Goal: Transaction & Acquisition: Purchase product/service

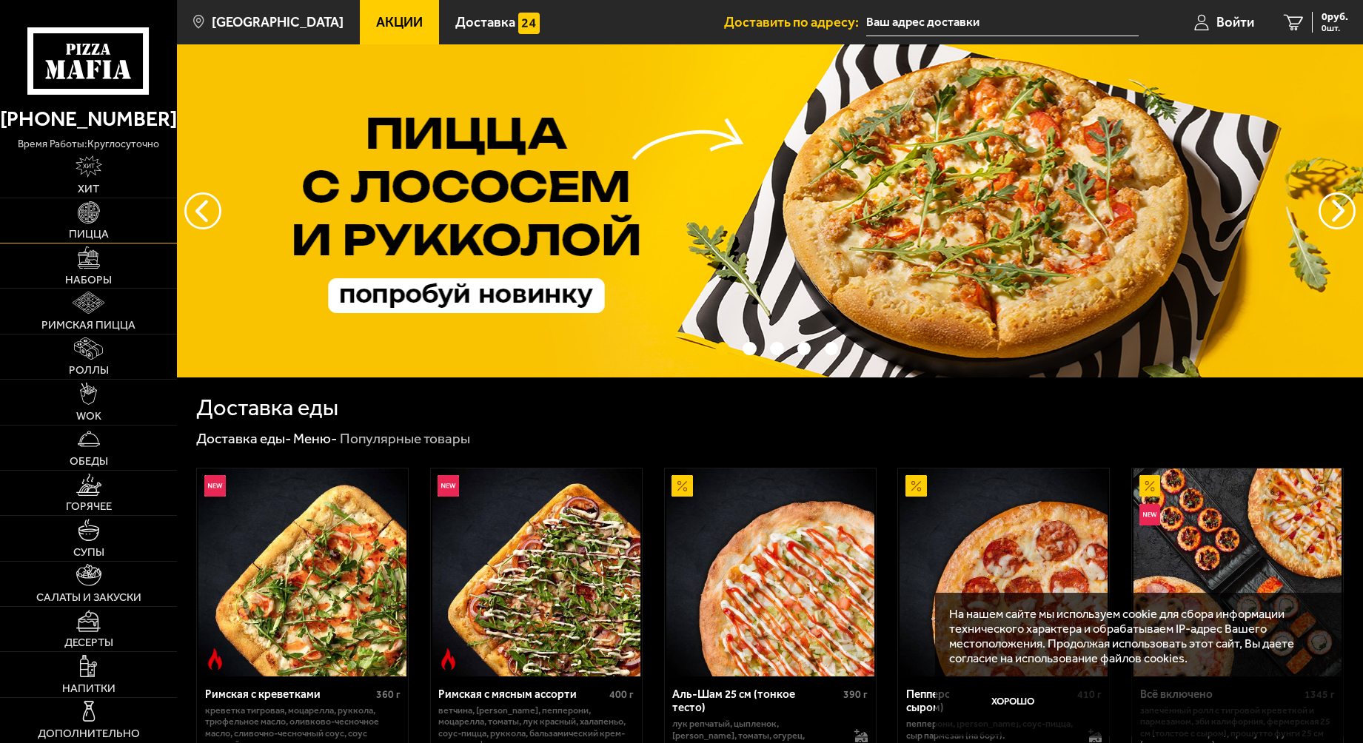
click at [77, 225] on link "Пицца" at bounding box center [88, 220] width 177 height 44
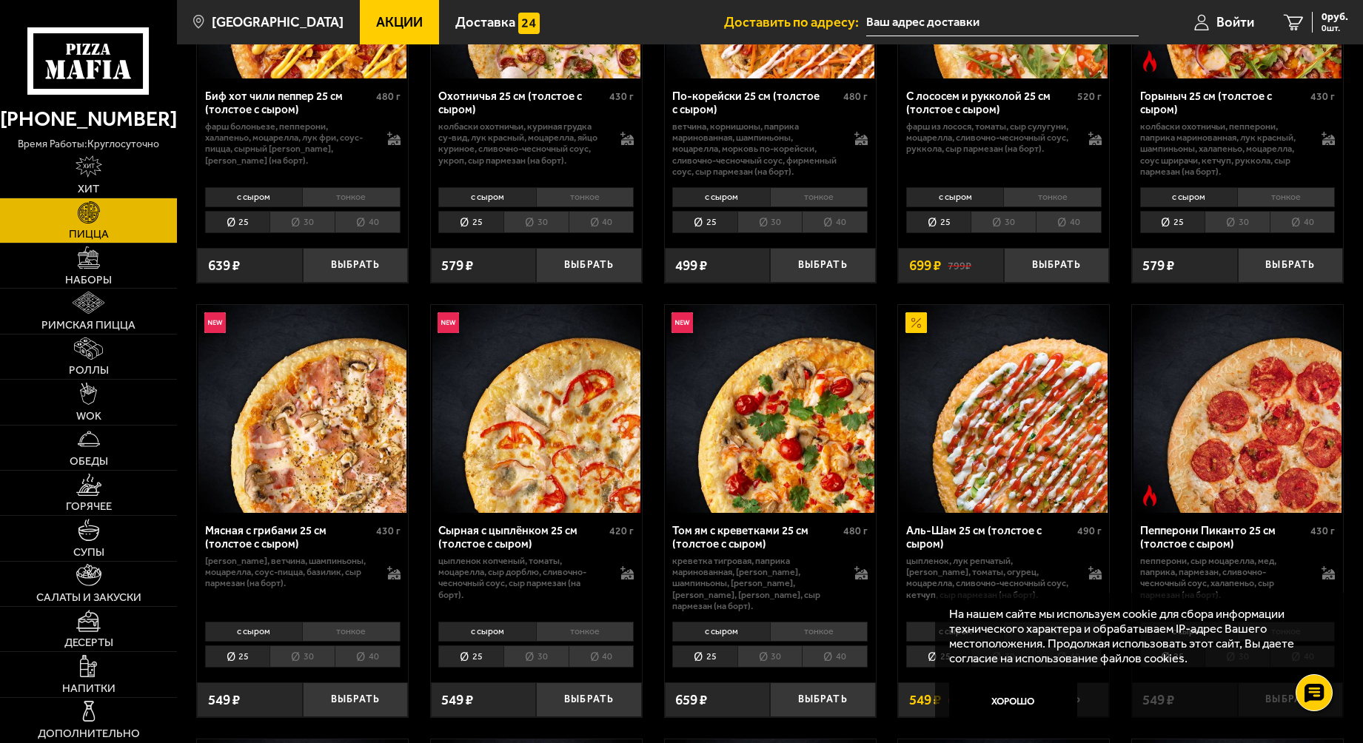
scroll to position [296, 0]
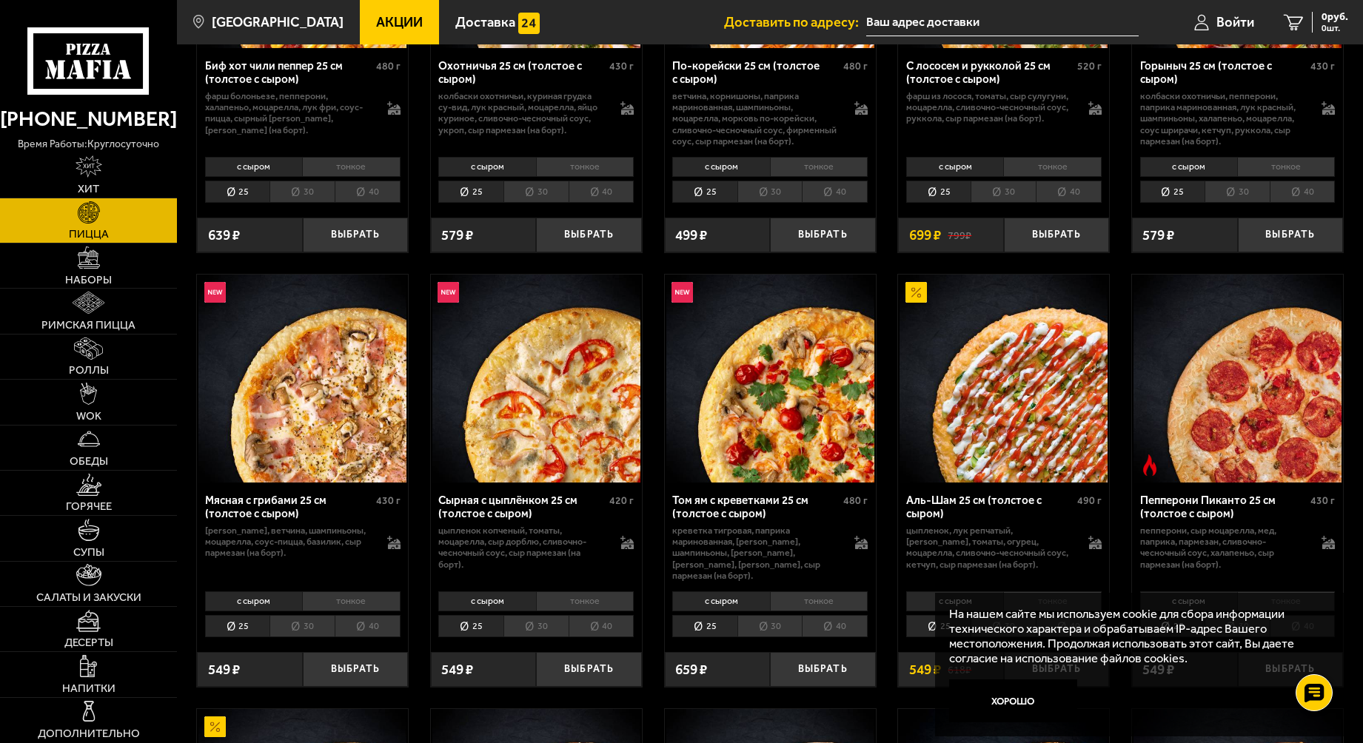
click at [323, 592] on li "тонкое" at bounding box center [351, 602] width 98 height 20
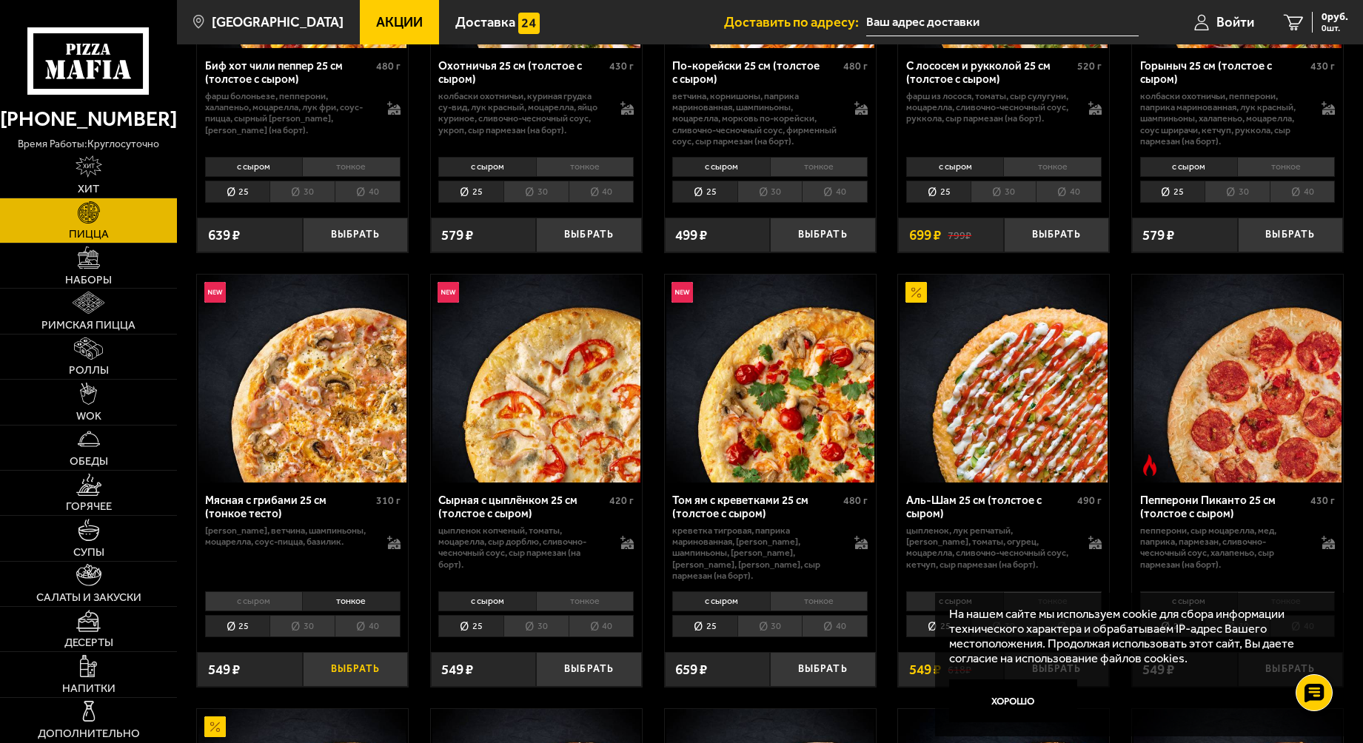
click at [338, 658] on button "Выбрать" at bounding box center [355, 669] width 105 height 35
click at [571, 592] on li "тонкое" at bounding box center [585, 602] width 98 height 20
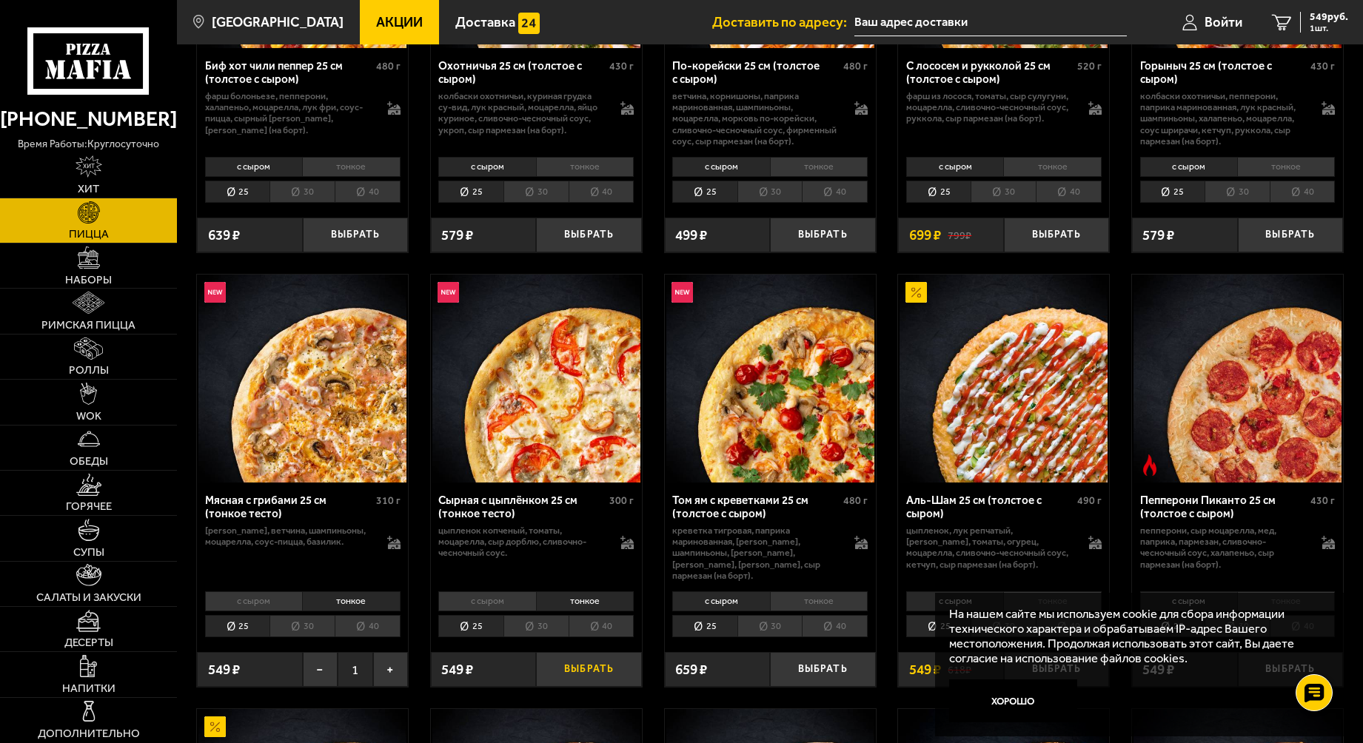
click at [573, 657] on button "Выбрать" at bounding box center [588, 669] width 105 height 35
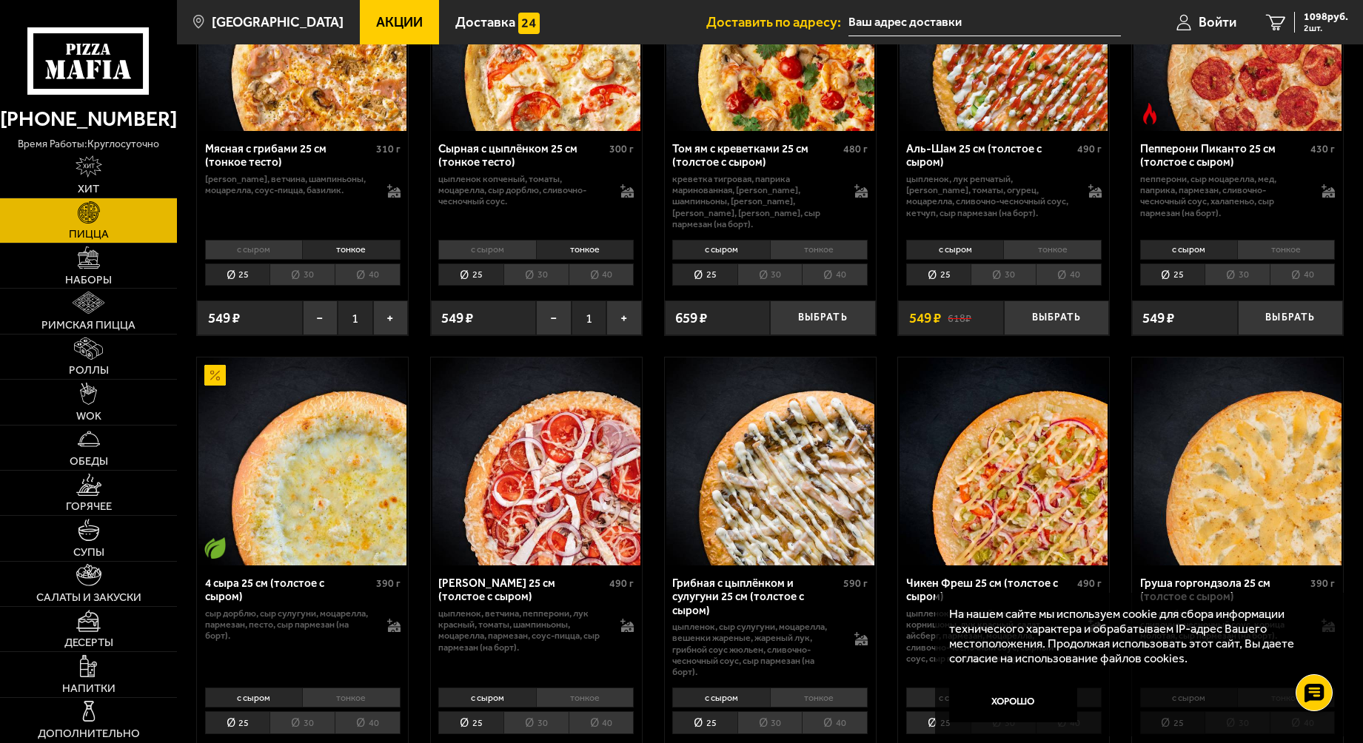
scroll to position [666, 0]
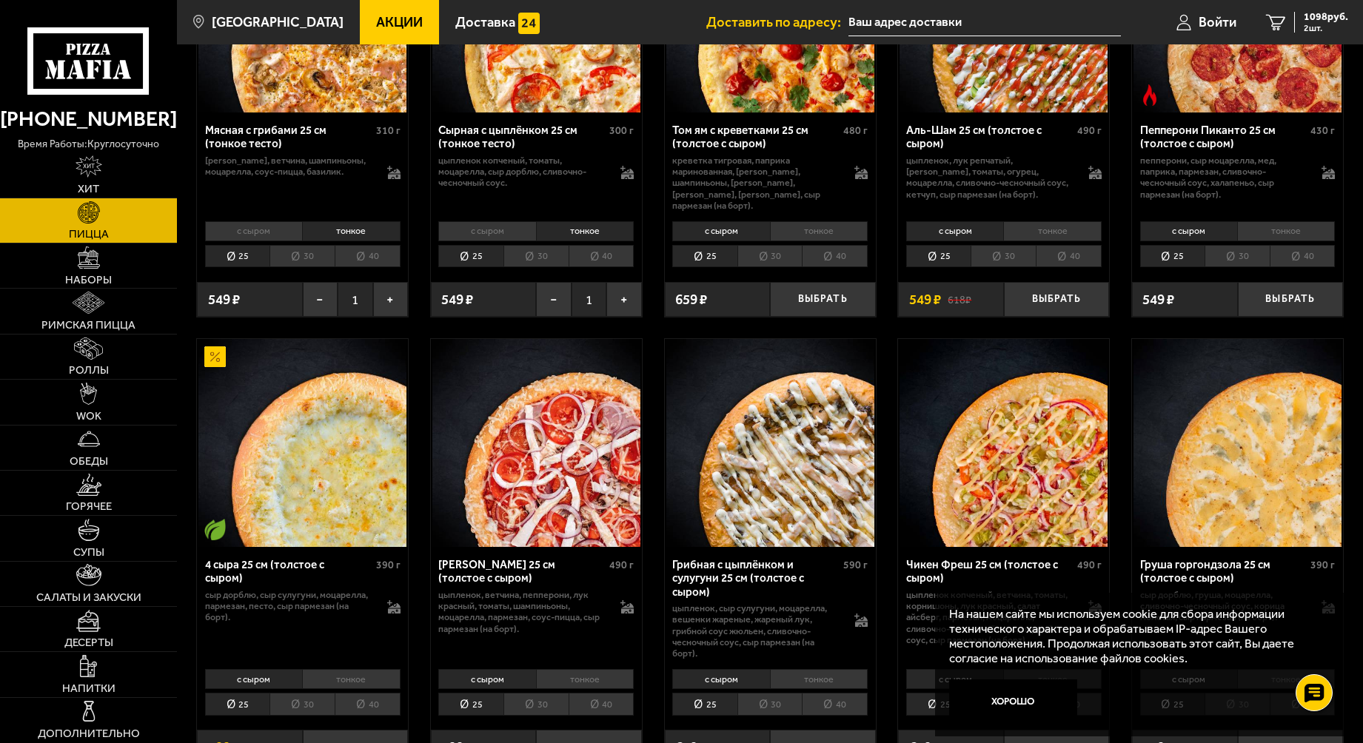
click at [342, 673] on li "тонкое" at bounding box center [351, 679] width 98 height 20
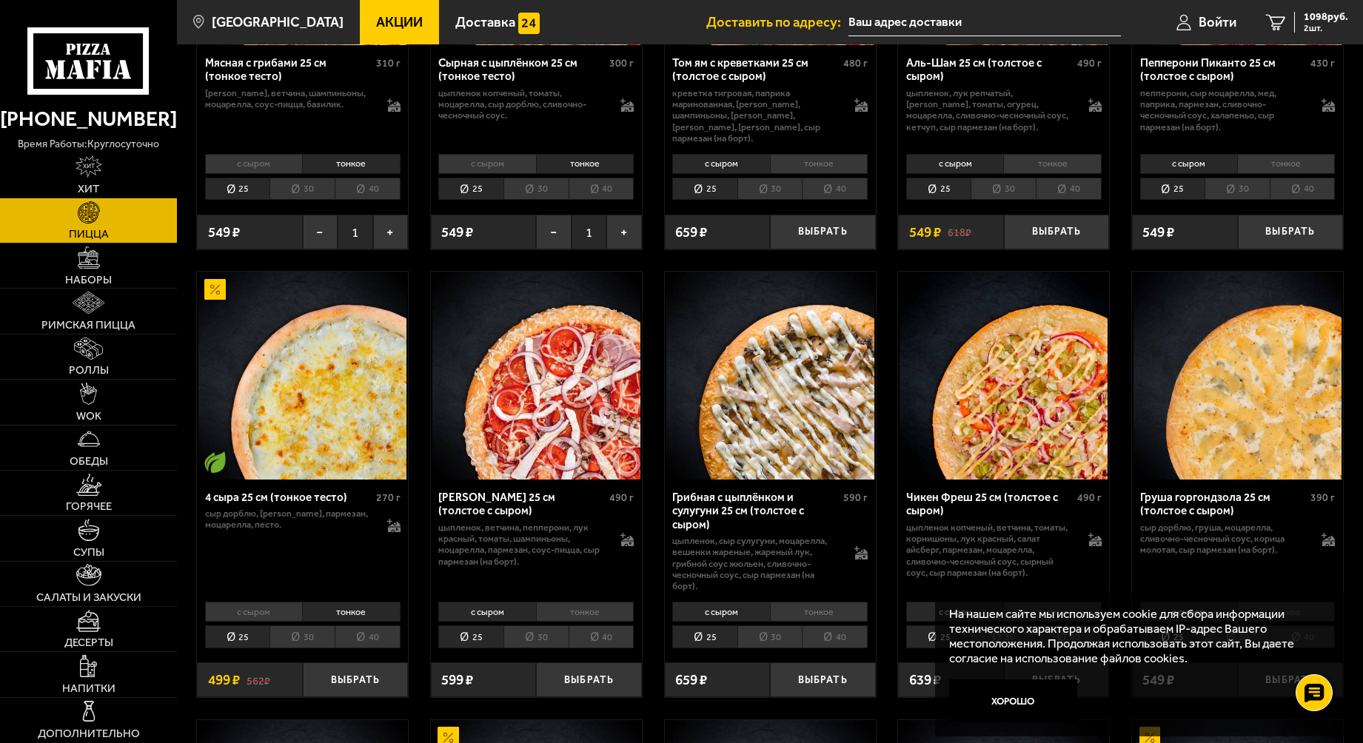
scroll to position [740, 0]
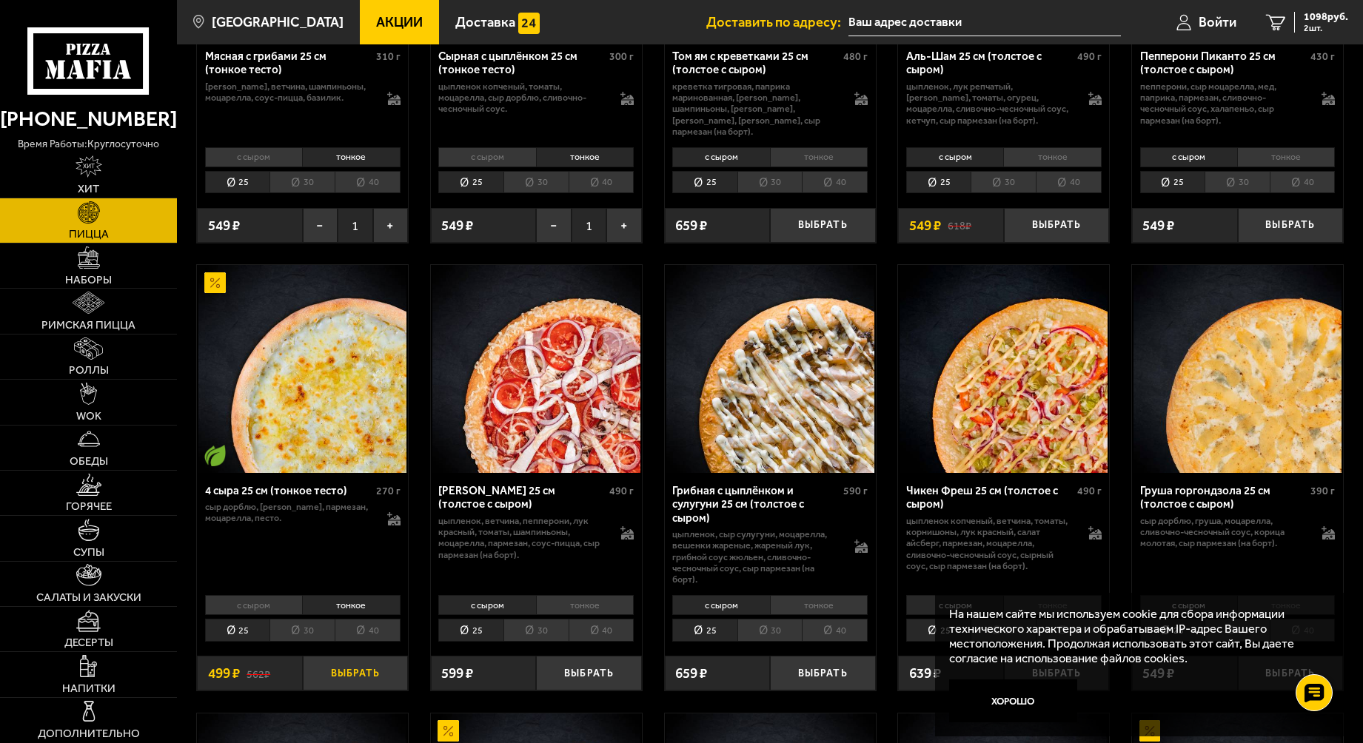
click at [336, 663] on button "Выбрать" at bounding box center [355, 673] width 105 height 35
click at [554, 600] on li "тонкое" at bounding box center [585, 605] width 98 height 20
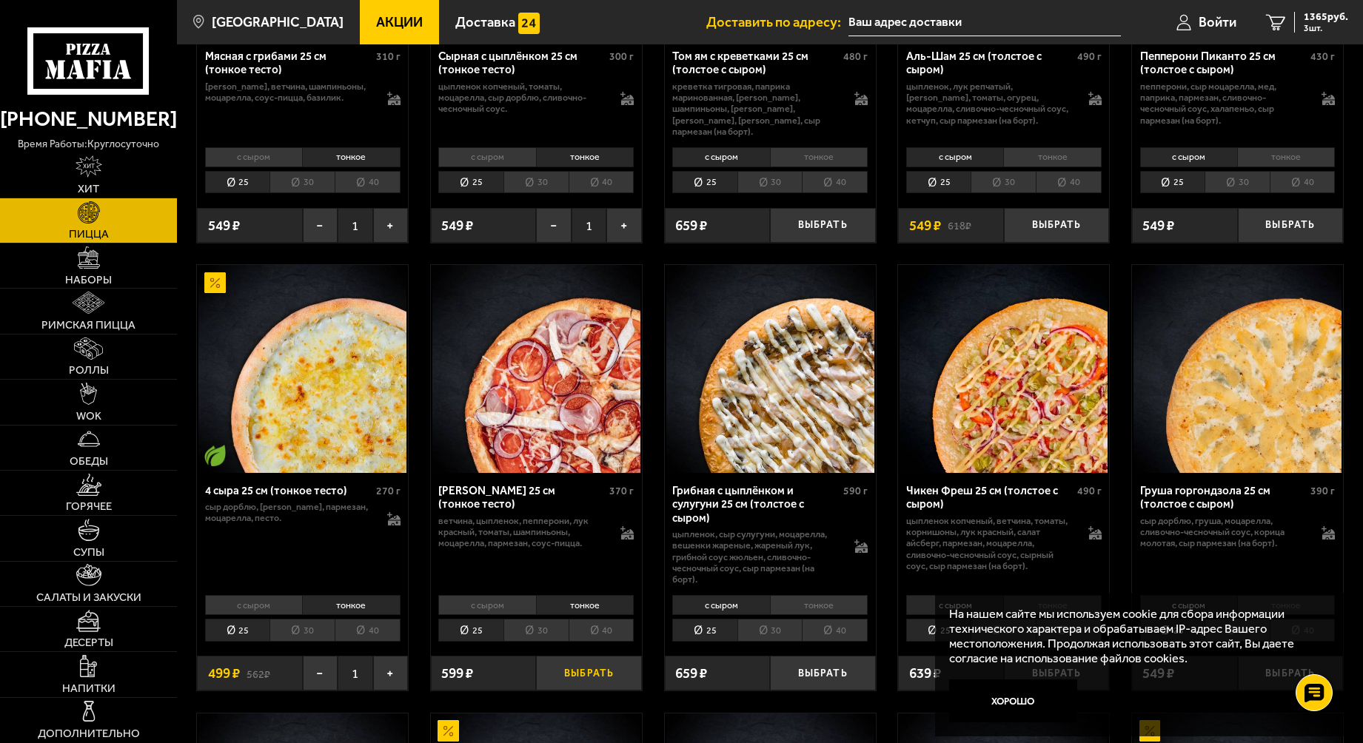
click at [599, 664] on button "Выбрать" at bounding box center [588, 673] width 105 height 35
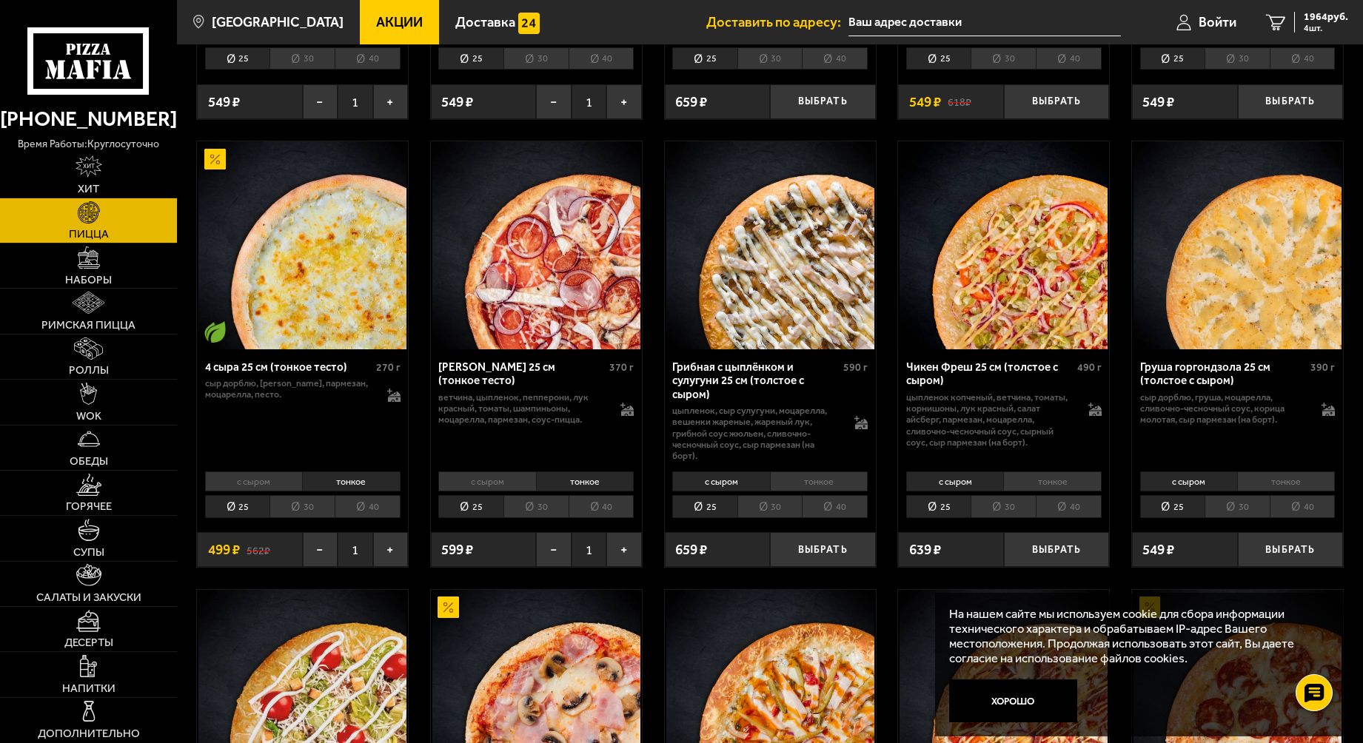
scroll to position [889, 0]
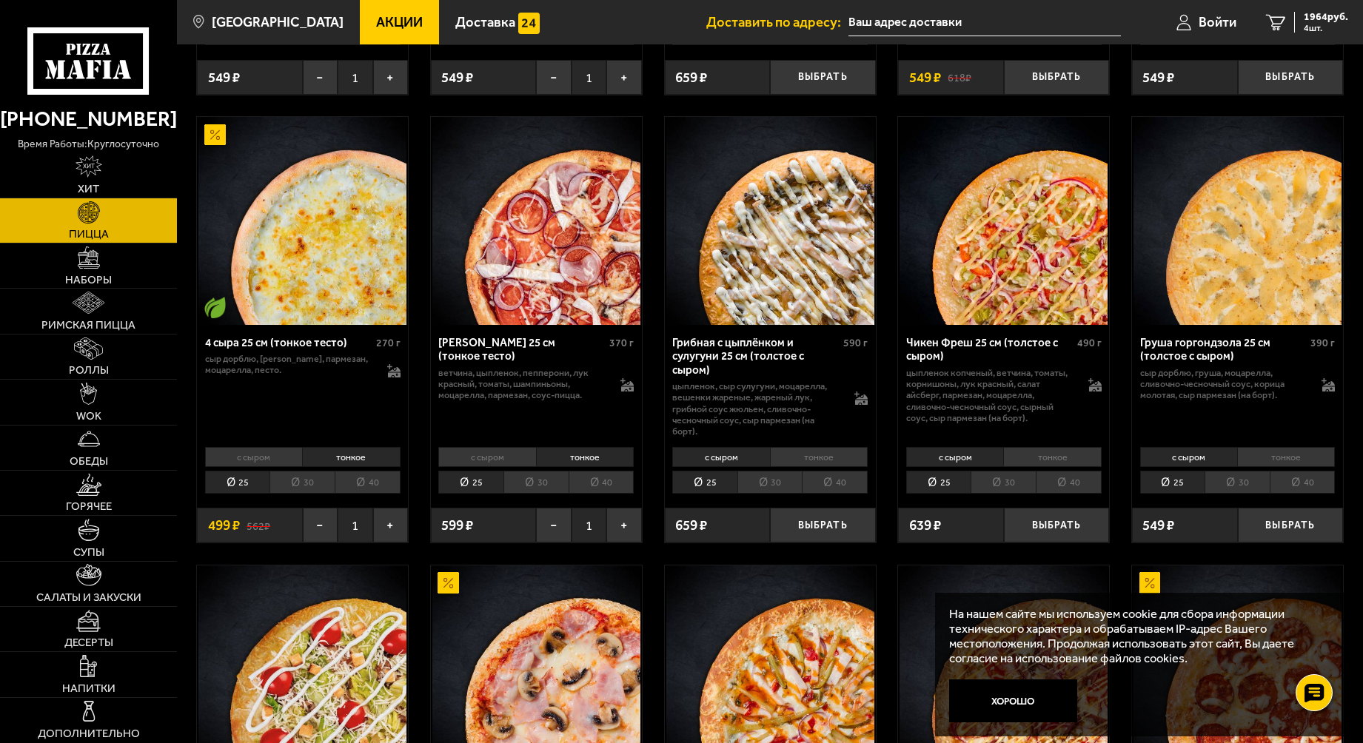
click at [1035, 447] on li "тонкое" at bounding box center [1052, 457] width 98 height 20
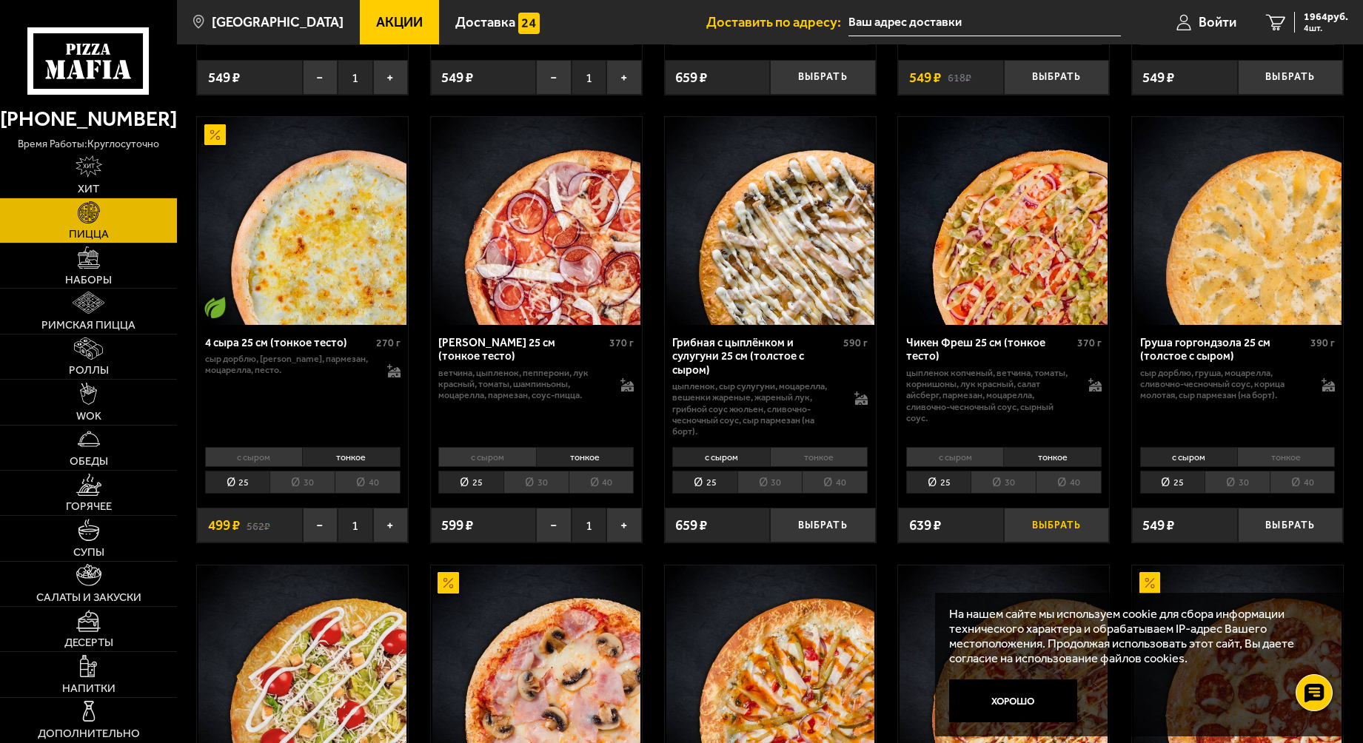
click at [1042, 519] on button "Выбрать" at bounding box center [1056, 525] width 105 height 35
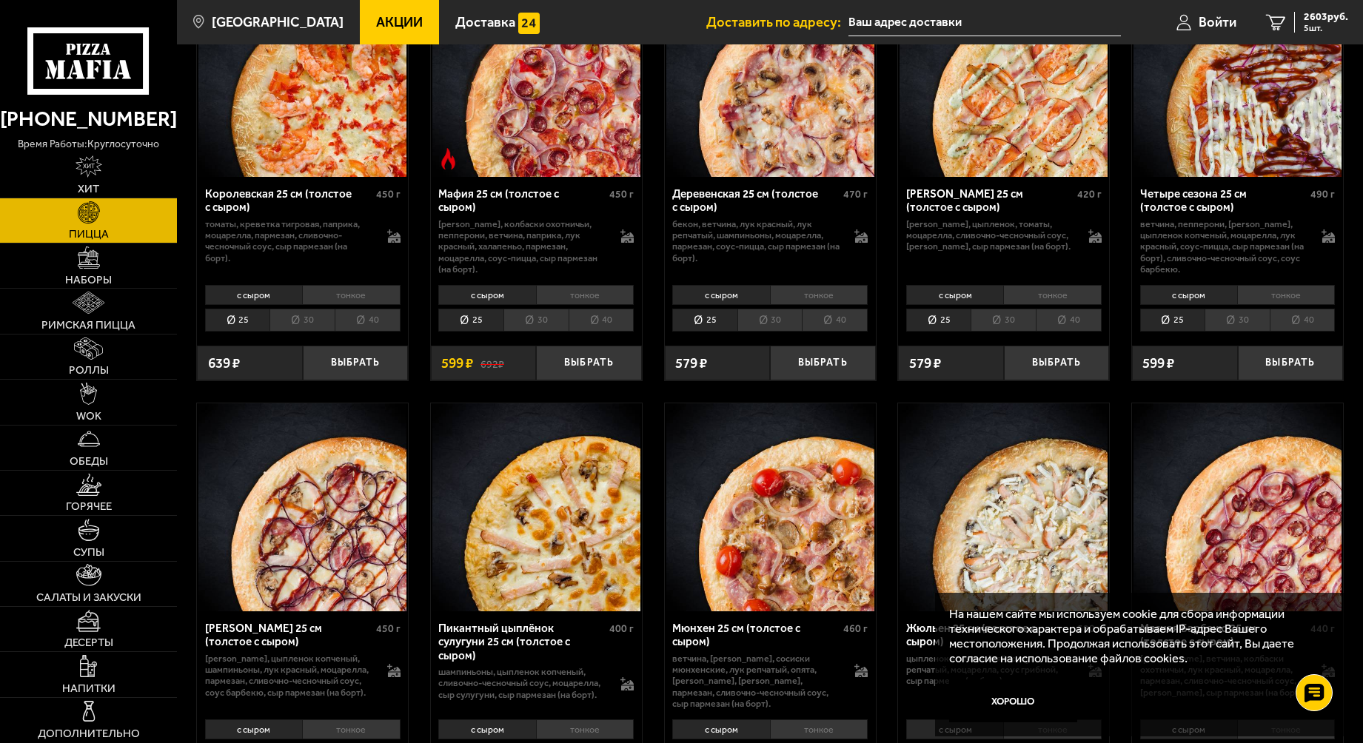
scroll to position [1925, 0]
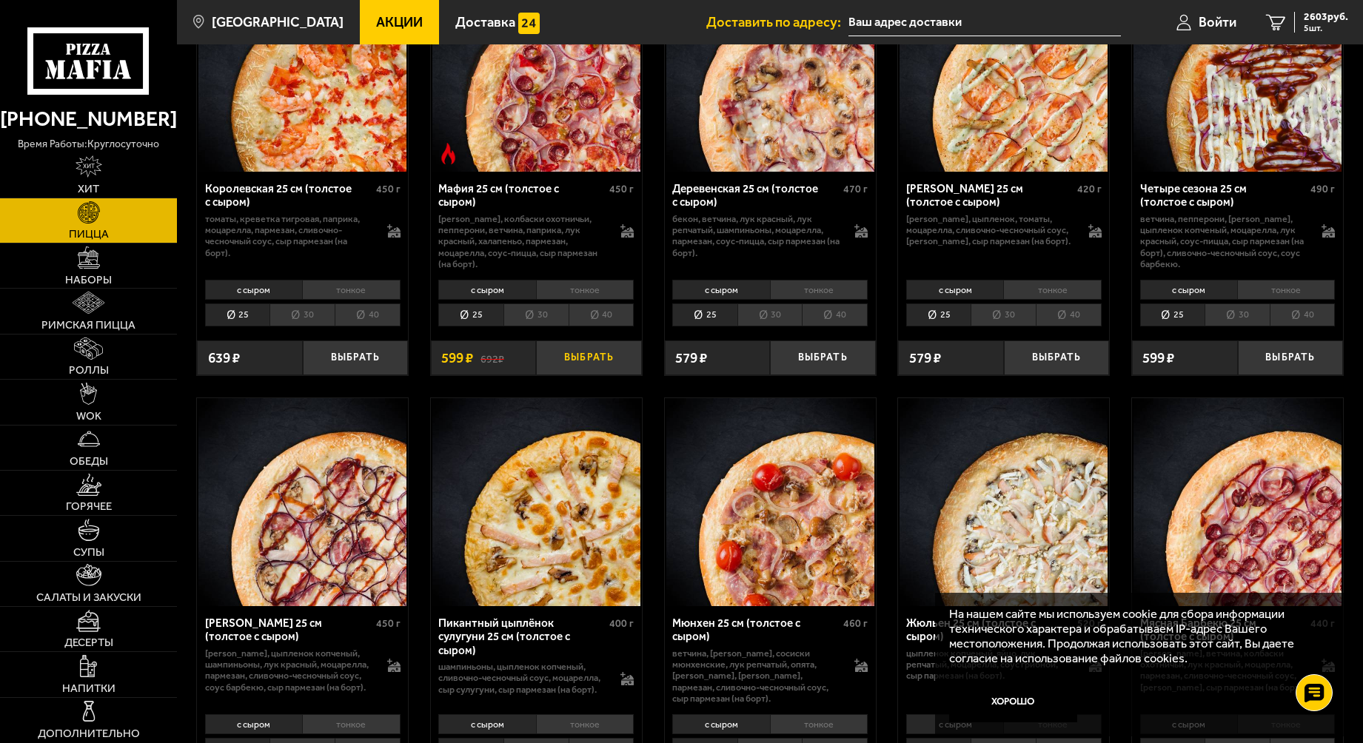
click at [589, 349] on button "Выбрать" at bounding box center [588, 358] width 105 height 35
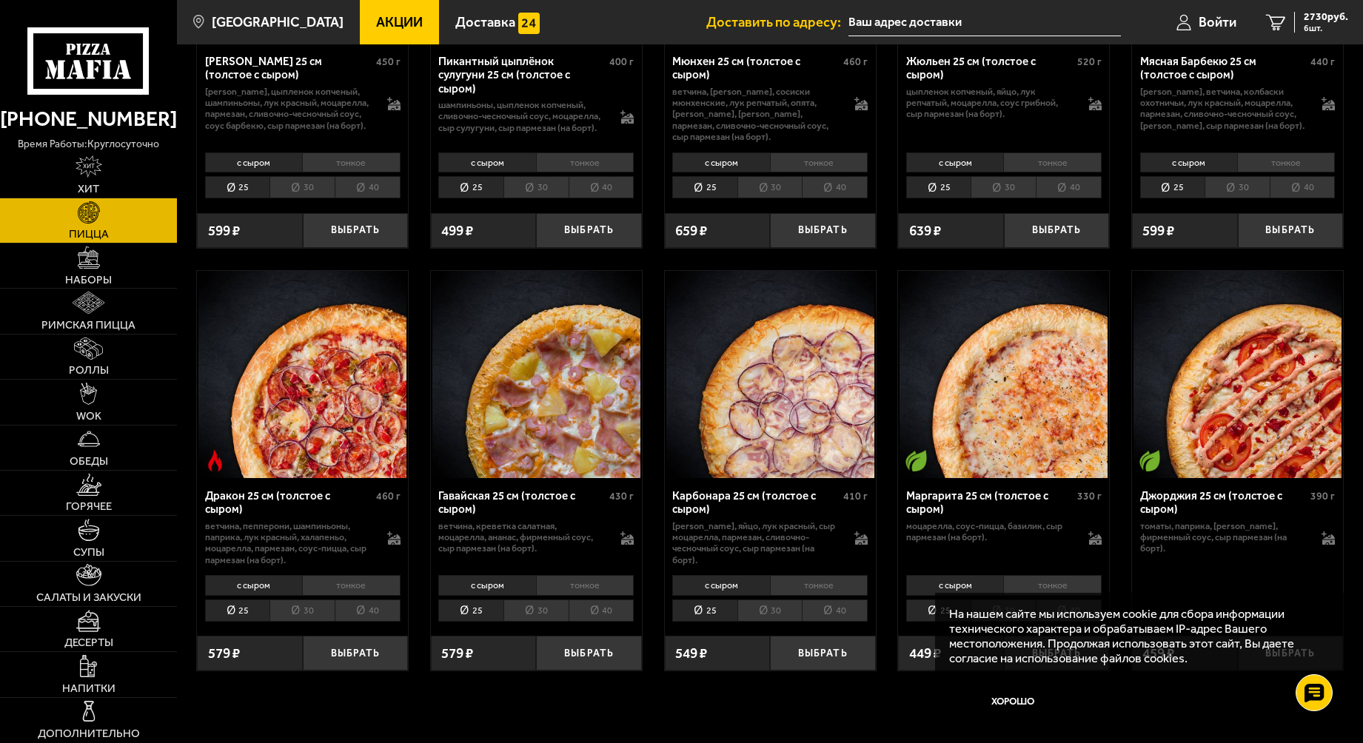
scroll to position [2517, 0]
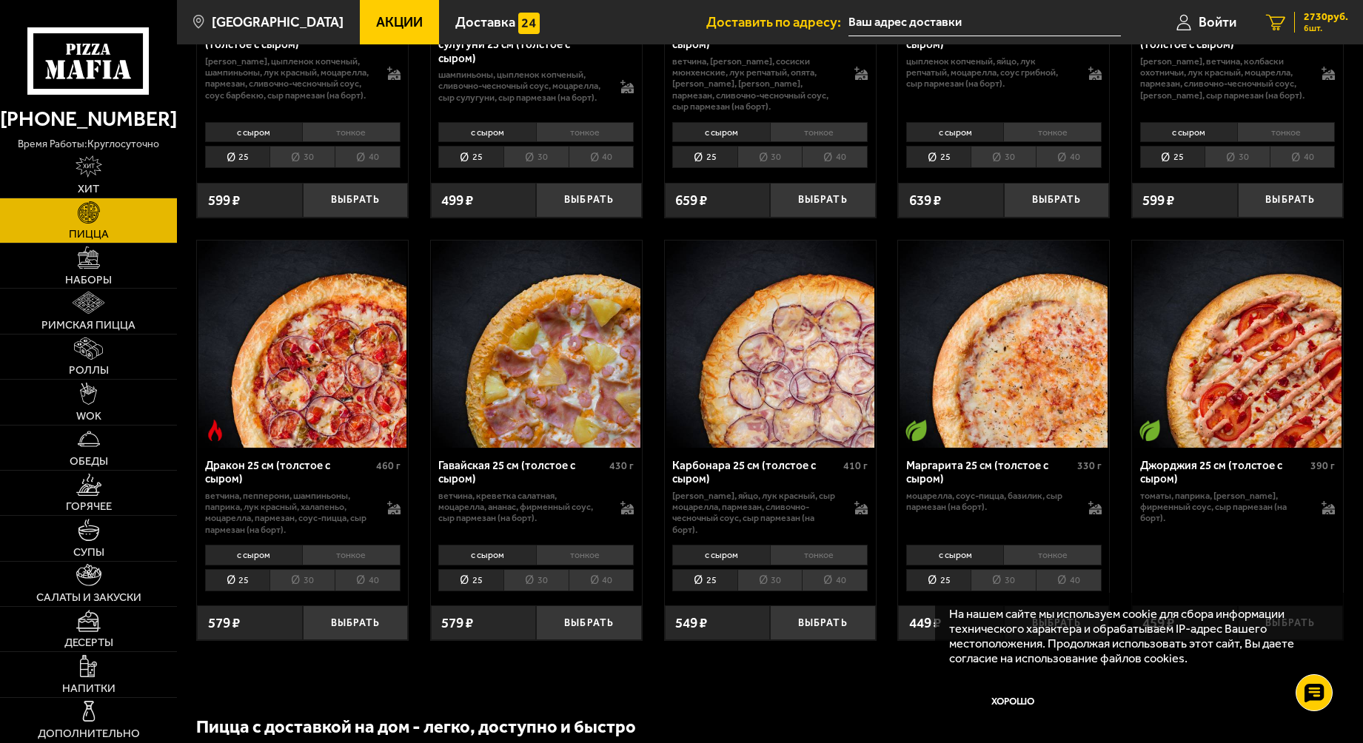
click at [1317, 19] on span "2730 руб." at bounding box center [1326, 17] width 44 height 10
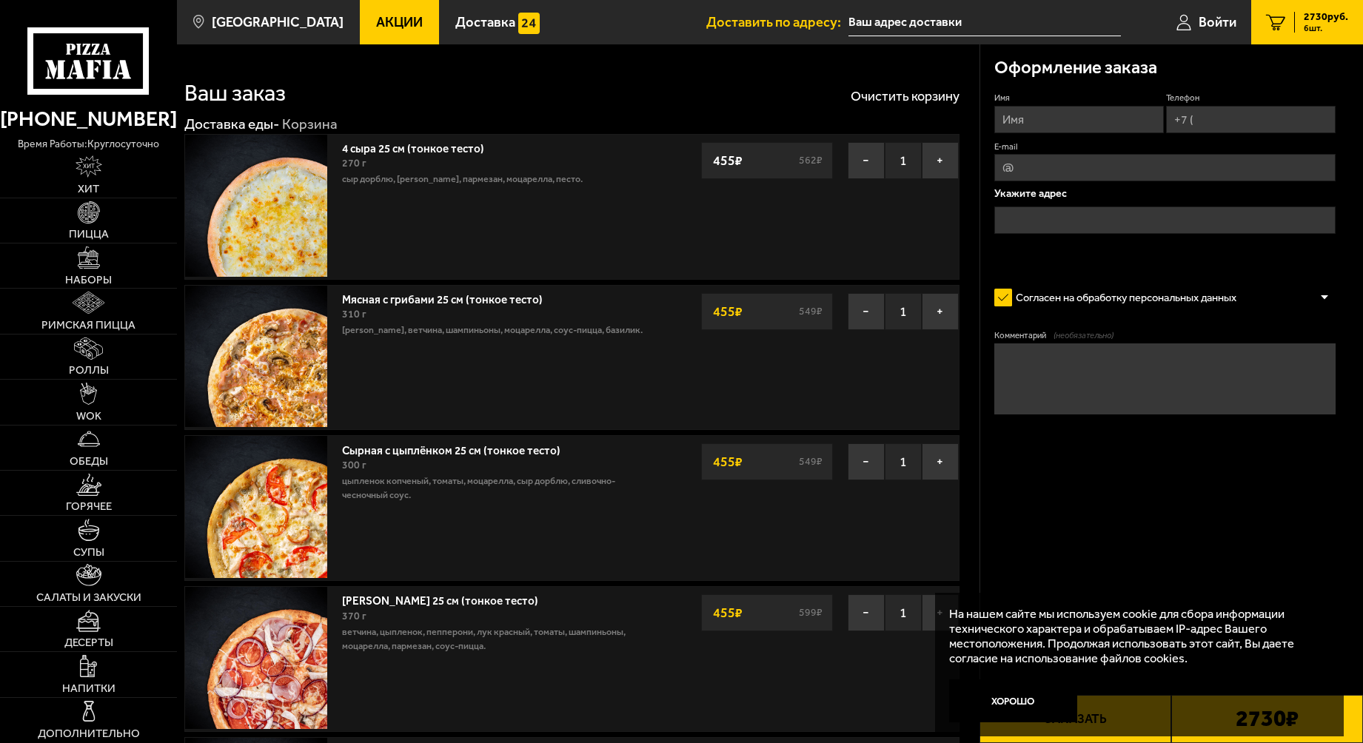
scroll to position [74, 0]
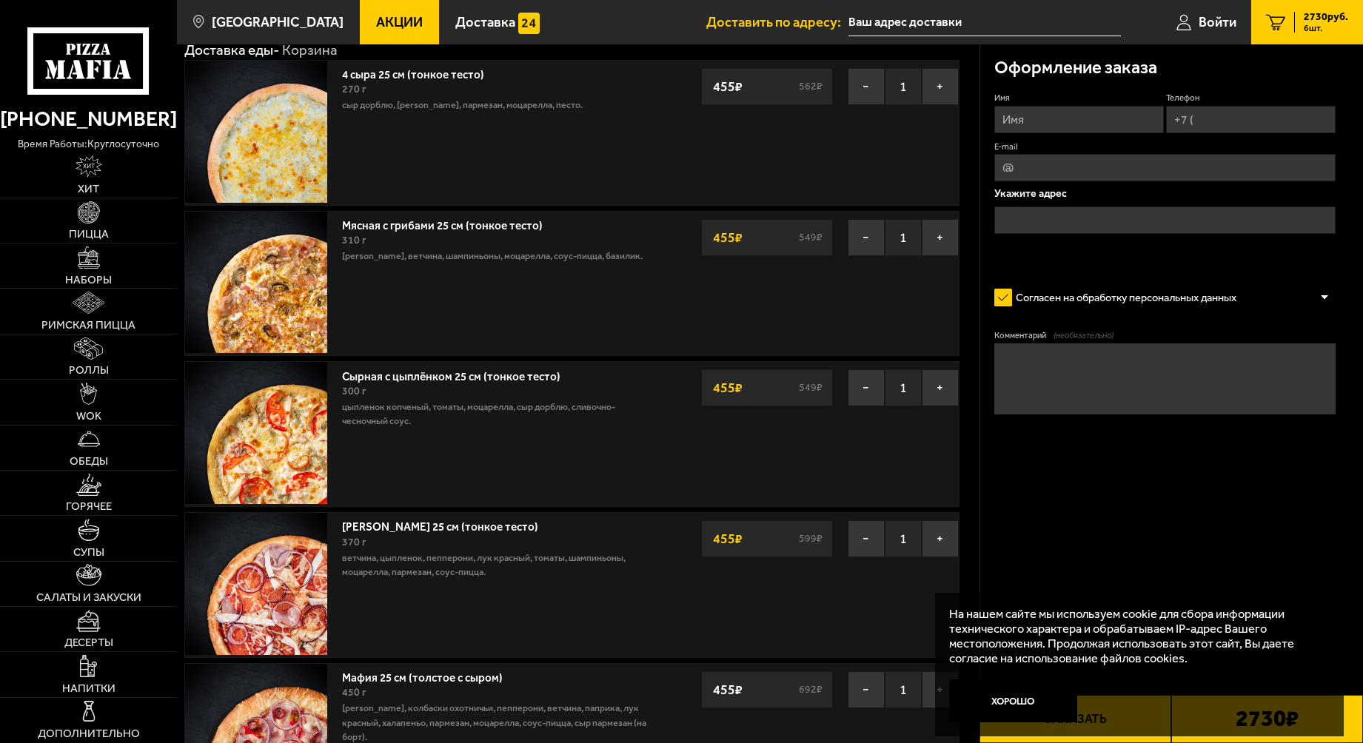
click at [1015, 124] on input "Имя" at bounding box center [1078, 119] width 169 height 27
type input "[PERSON_NAME]"
type input "[PHONE_NUMBER]"
type input "[EMAIL_ADDRESS][DOMAIN_NAME]"
type input "[PERSON_NAME]"
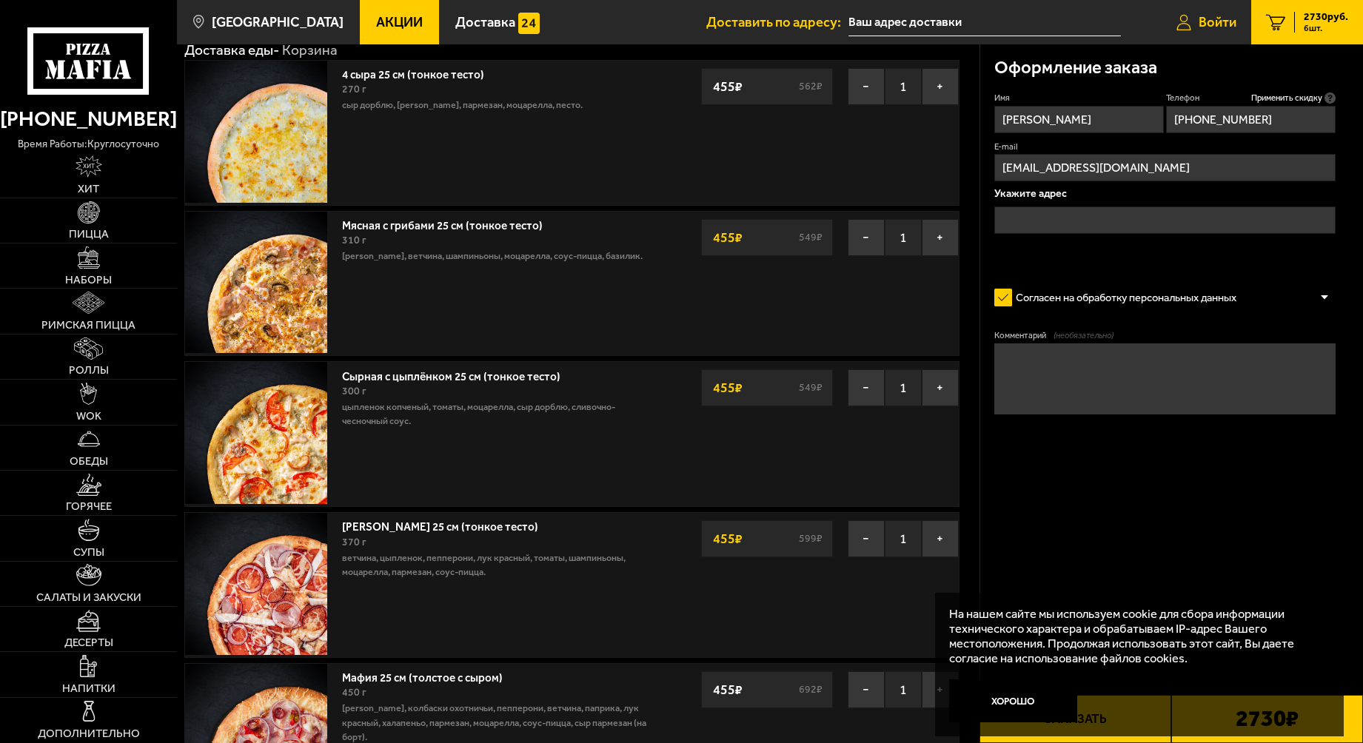
click at [1205, 21] on span "Войти" at bounding box center [1218, 22] width 38 height 13
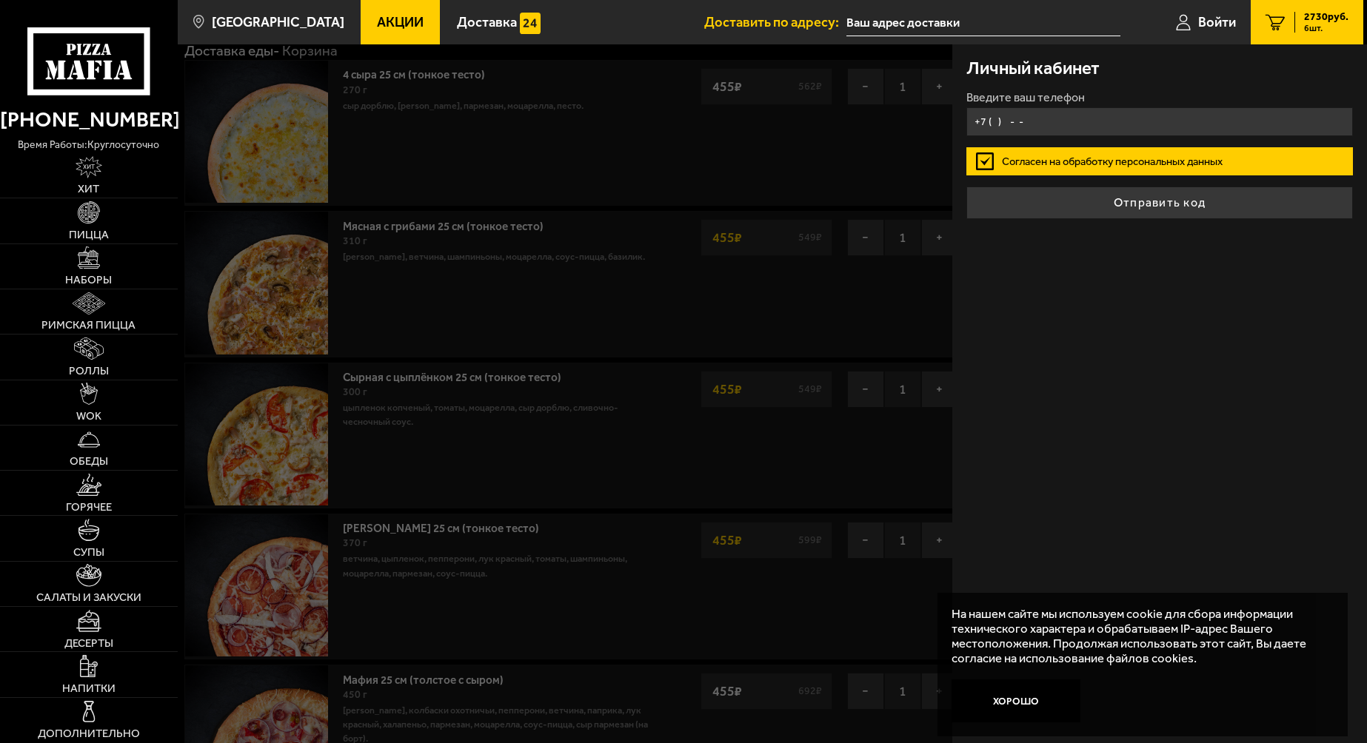
type input "+7 ( ) - -"
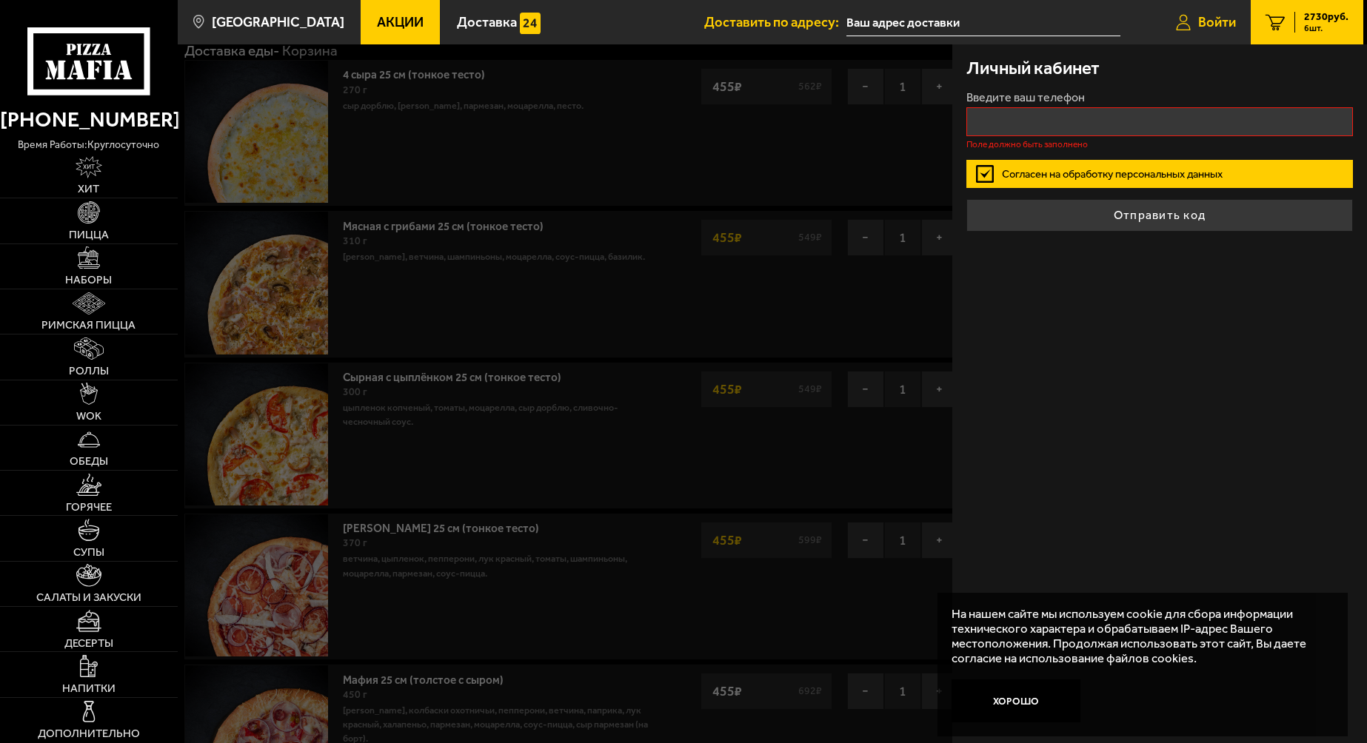
click at [1214, 16] on span "Войти" at bounding box center [1217, 22] width 38 height 13
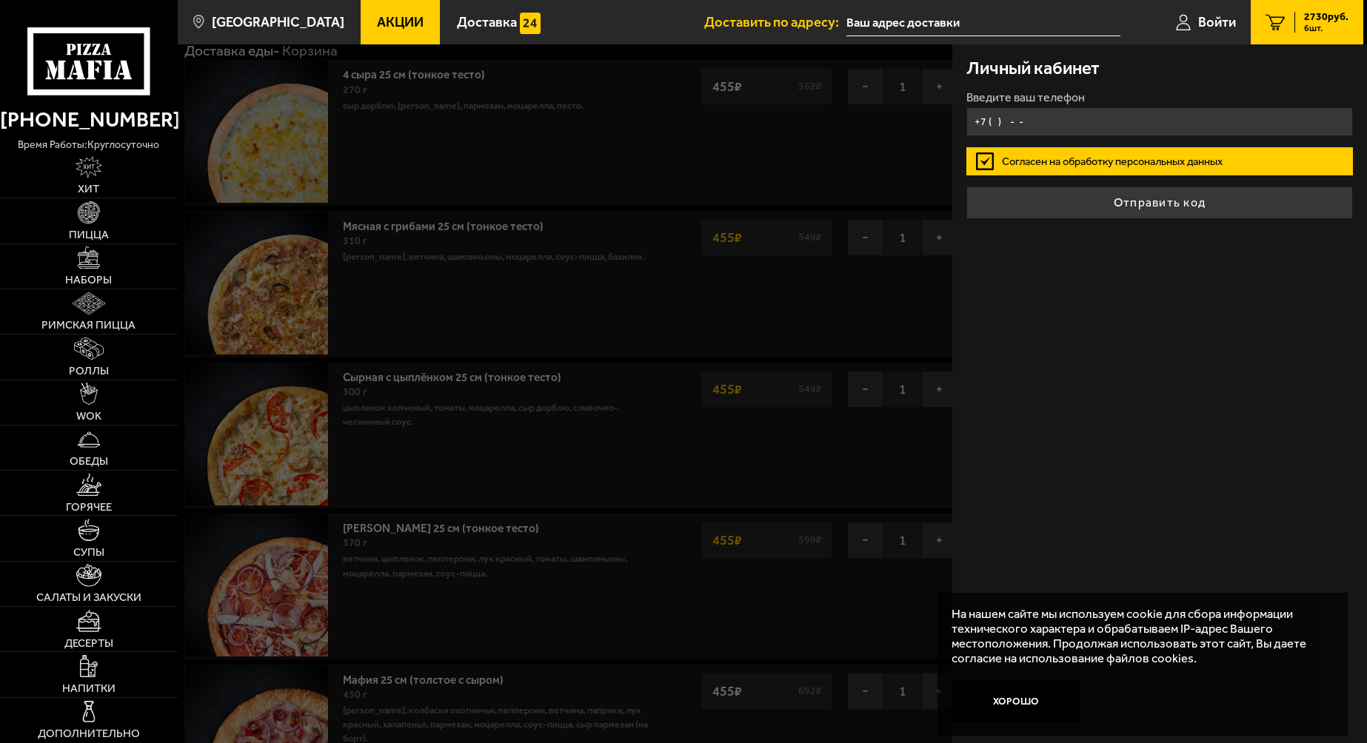
click at [996, 116] on input "+7 ( ) - -" at bounding box center [1159, 121] width 387 height 29
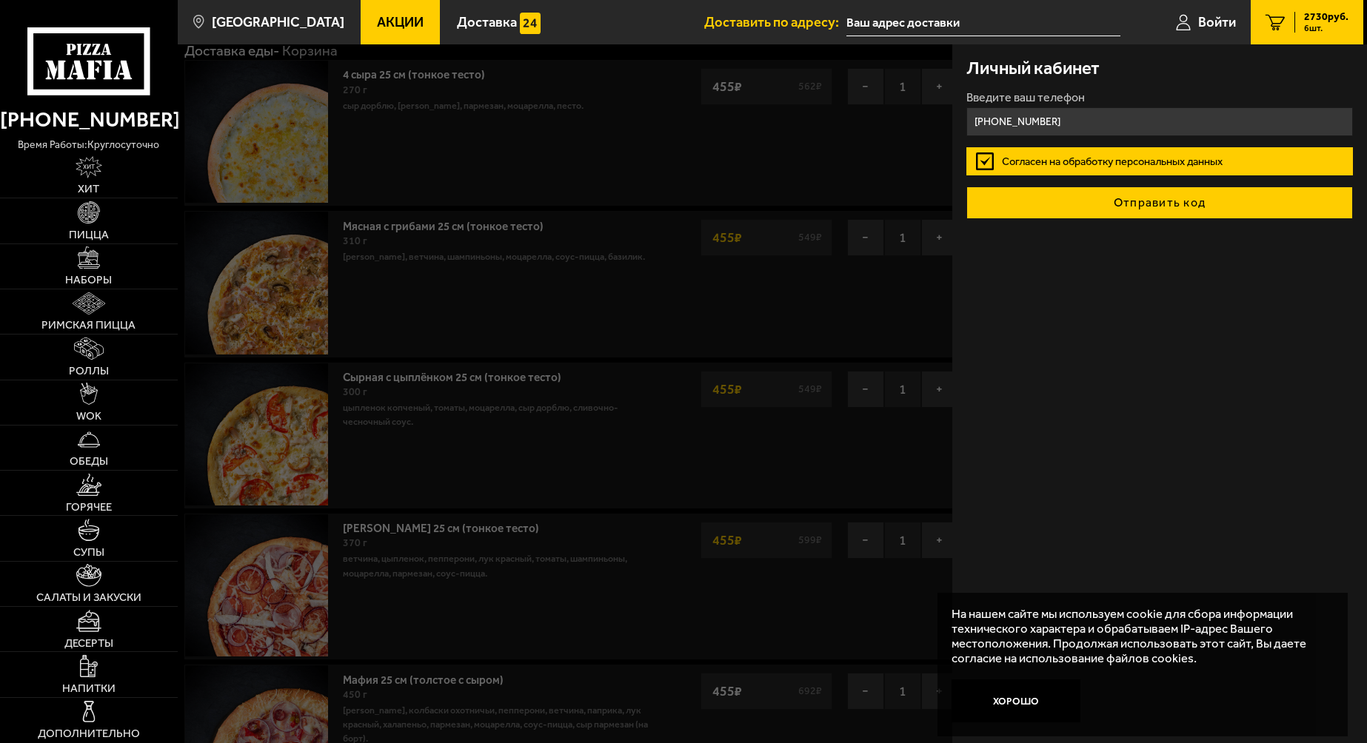
type input "[PHONE_NUMBER]"
click at [1126, 200] on button "Отправить код" at bounding box center [1159, 203] width 387 height 33
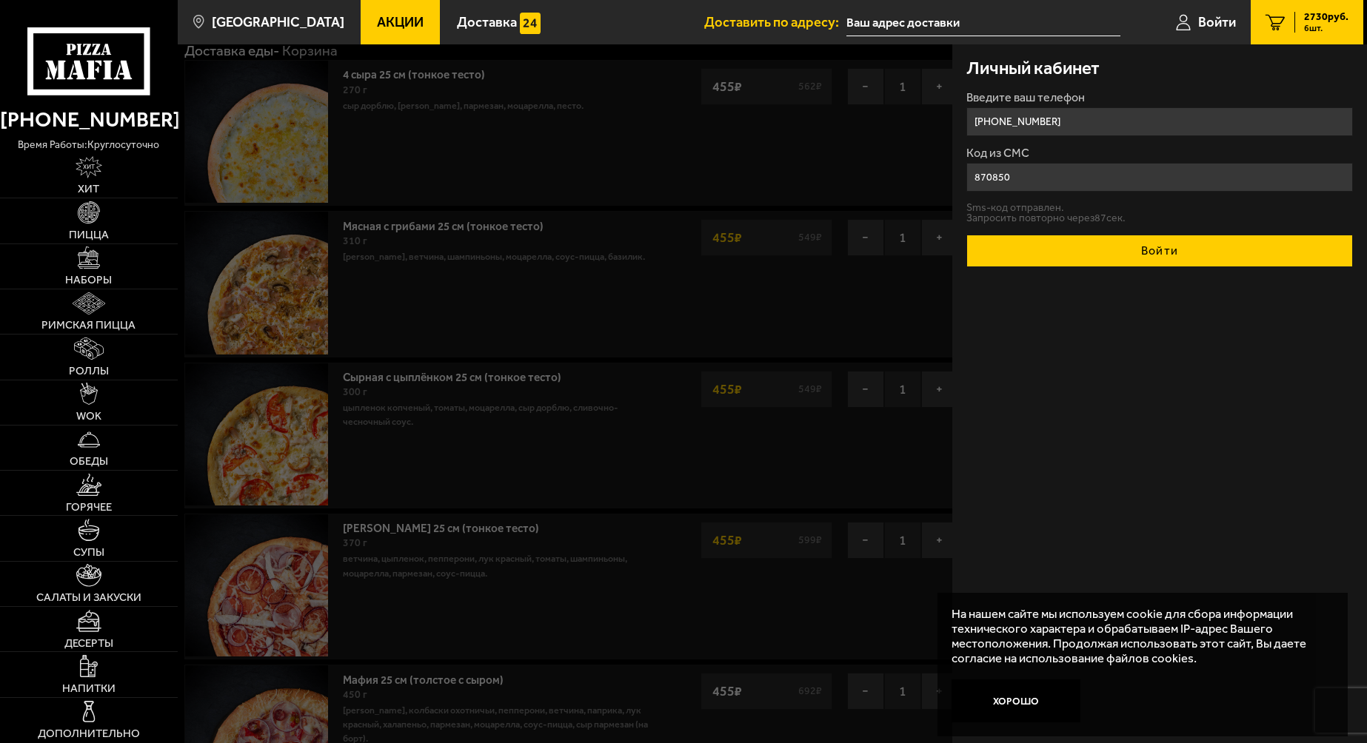
click at [1152, 258] on button "Войти" at bounding box center [1159, 251] width 387 height 33
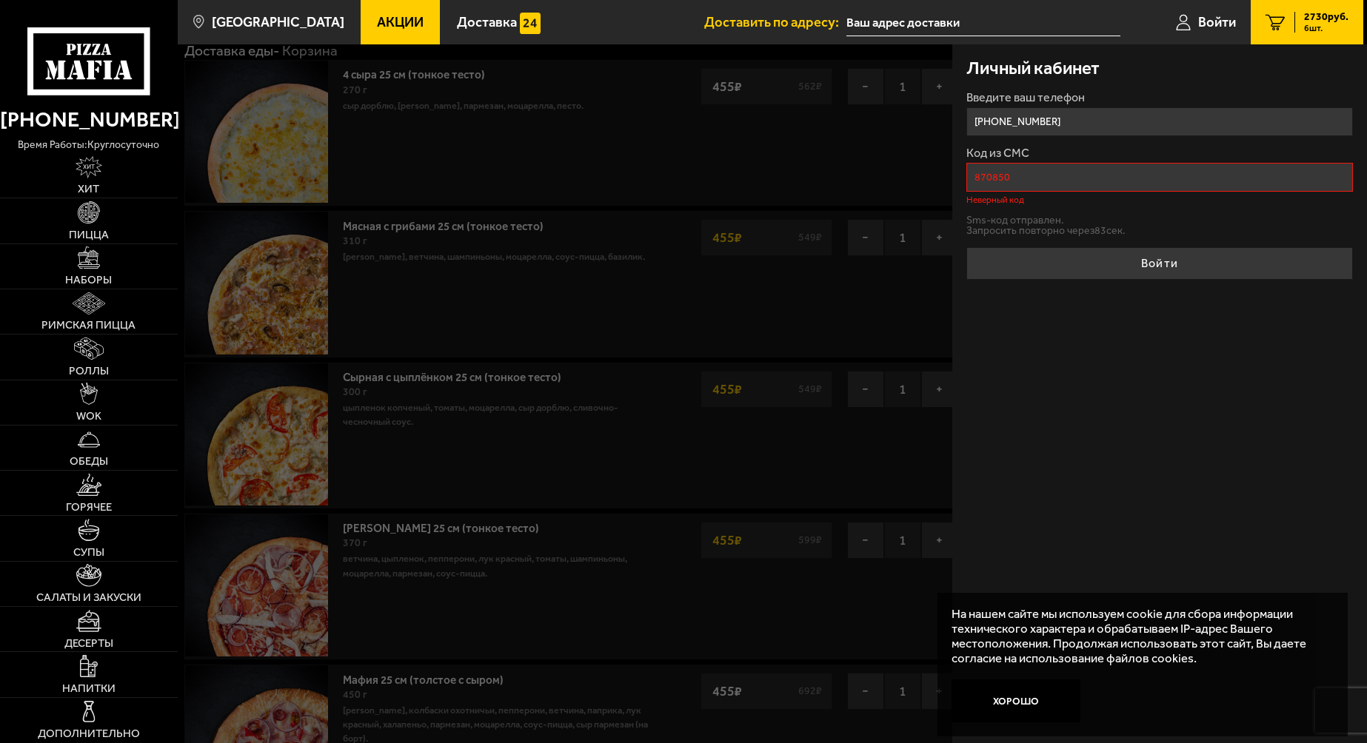
click at [1003, 189] on input "870850" at bounding box center [1159, 177] width 387 height 29
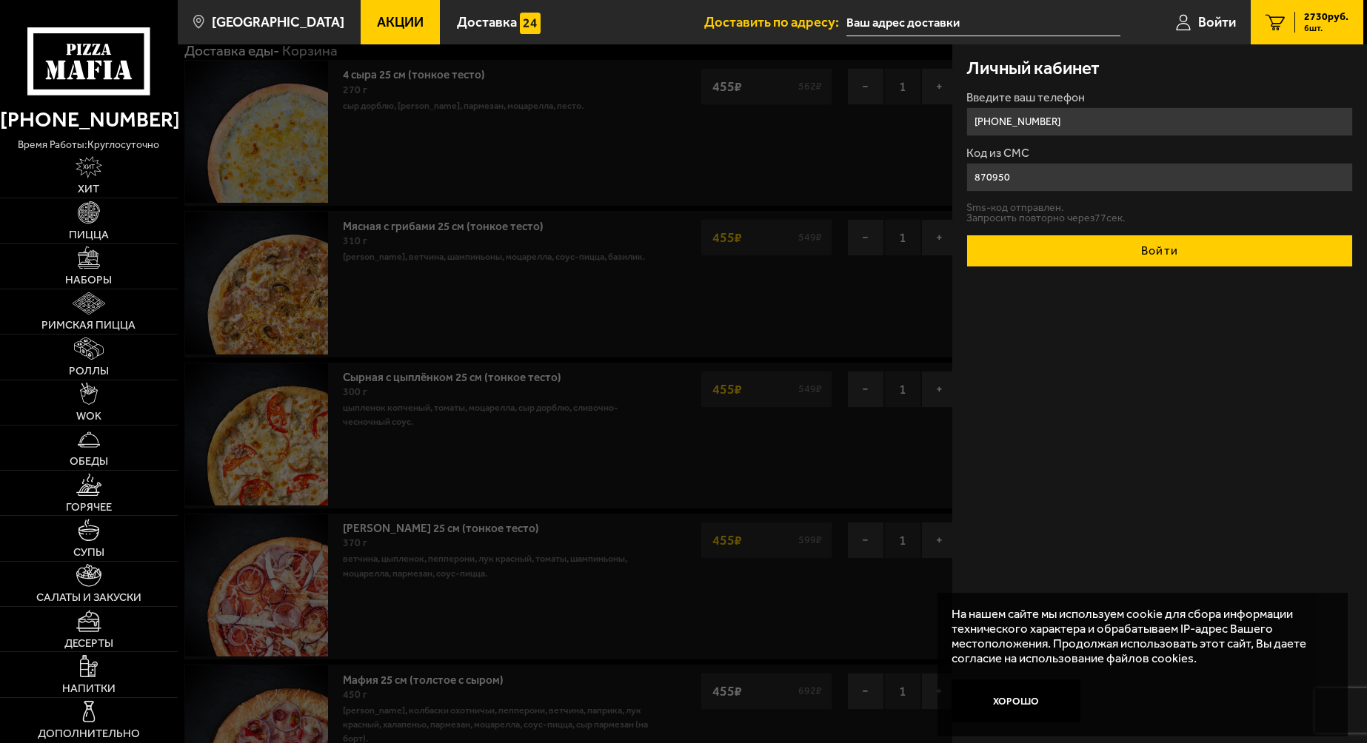
type input "870950"
click at [1072, 260] on button "Войти" at bounding box center [1159, 251] width 387 height 33
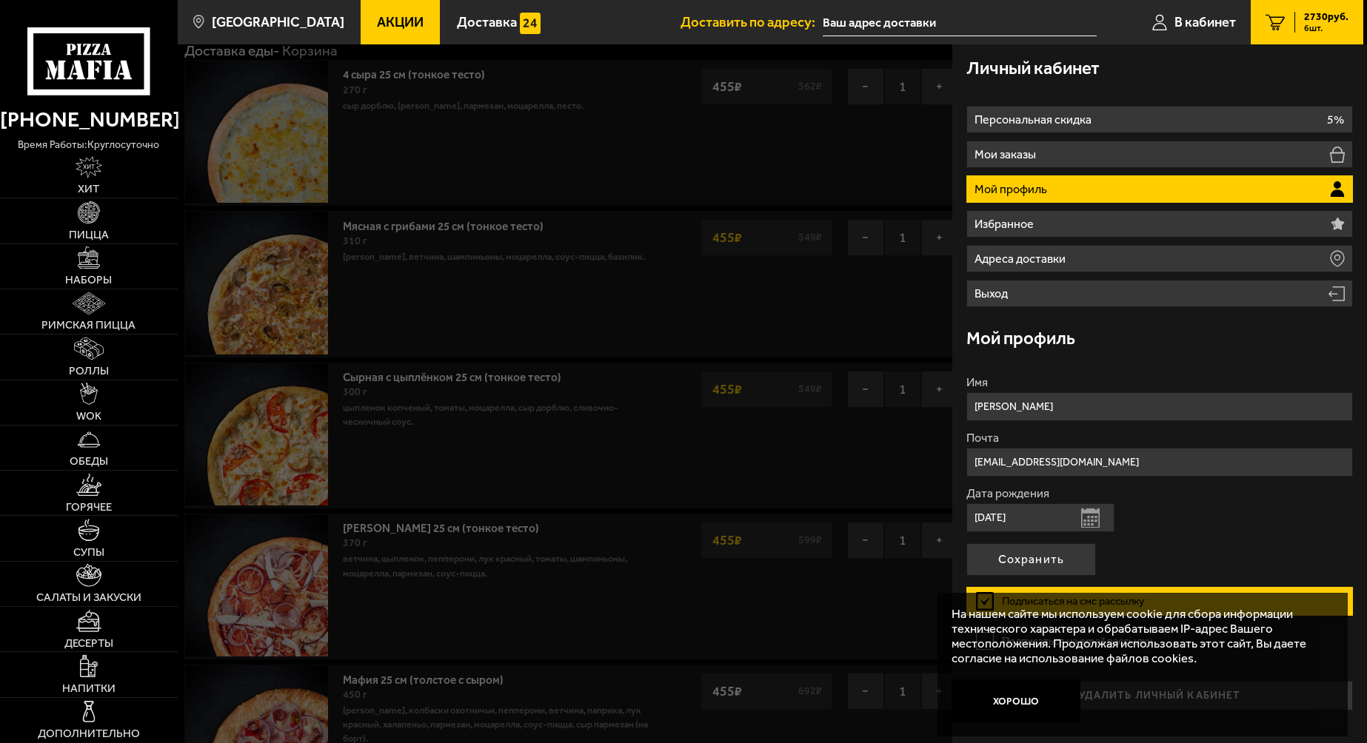
type input "[PHONE_NUMBER]"
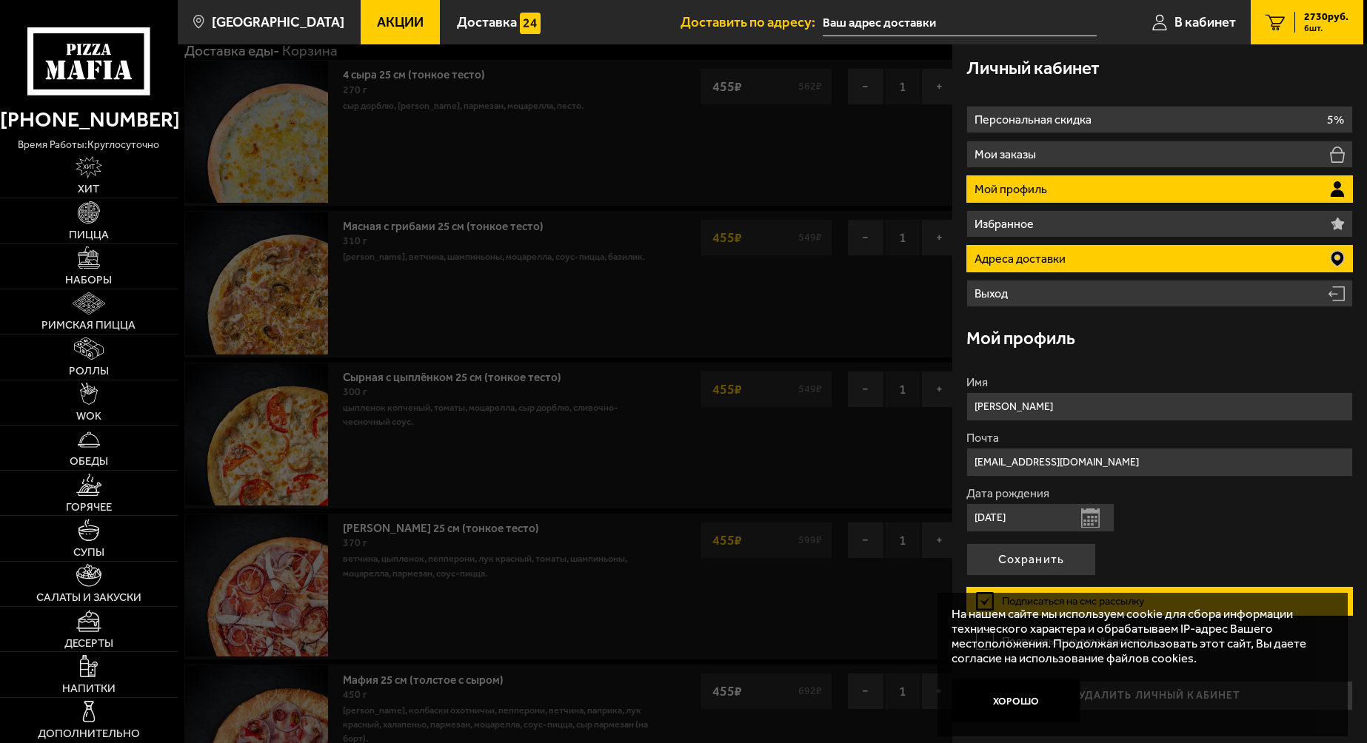
click at [1028, 254] on p "Адреса доставки" at bounding box center [1021, 259] width 95 height 12
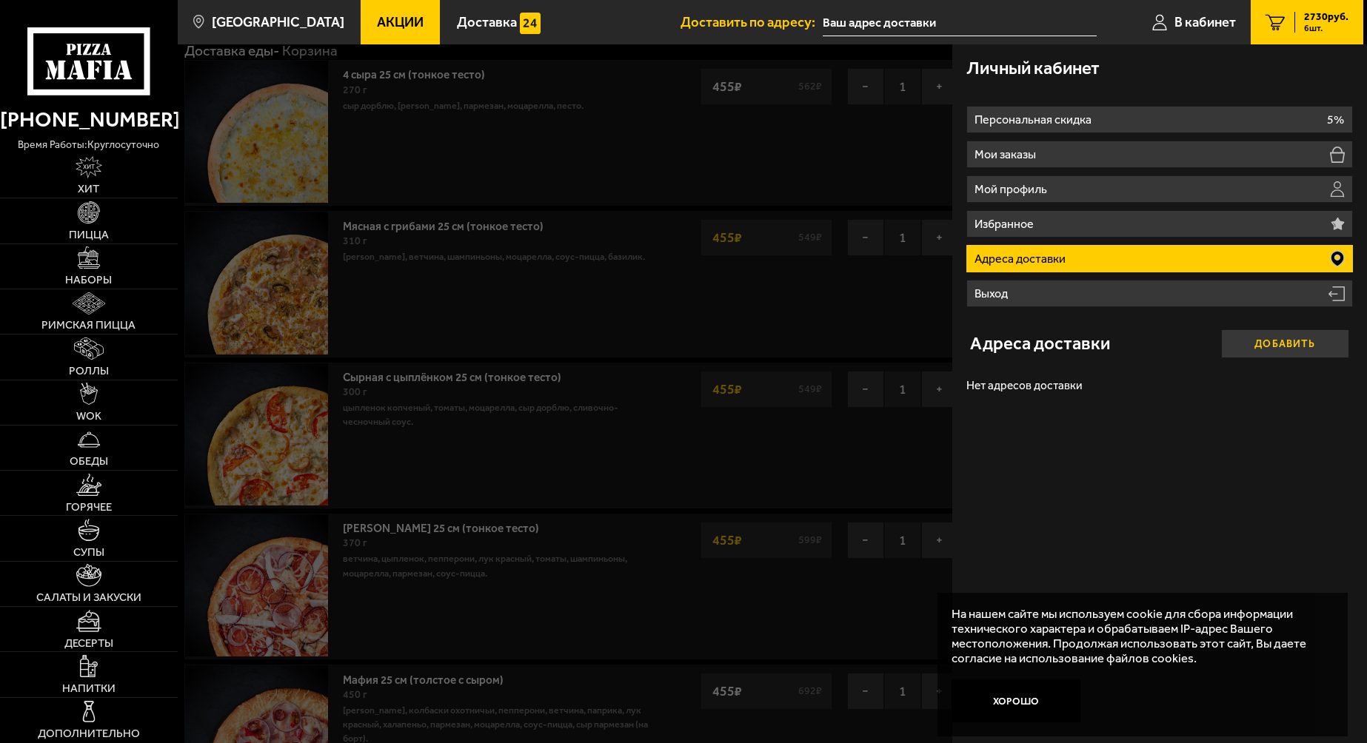
click at [1271, 349] on button "Добавить" at bounding box center [1285, 343] width 128 height 28
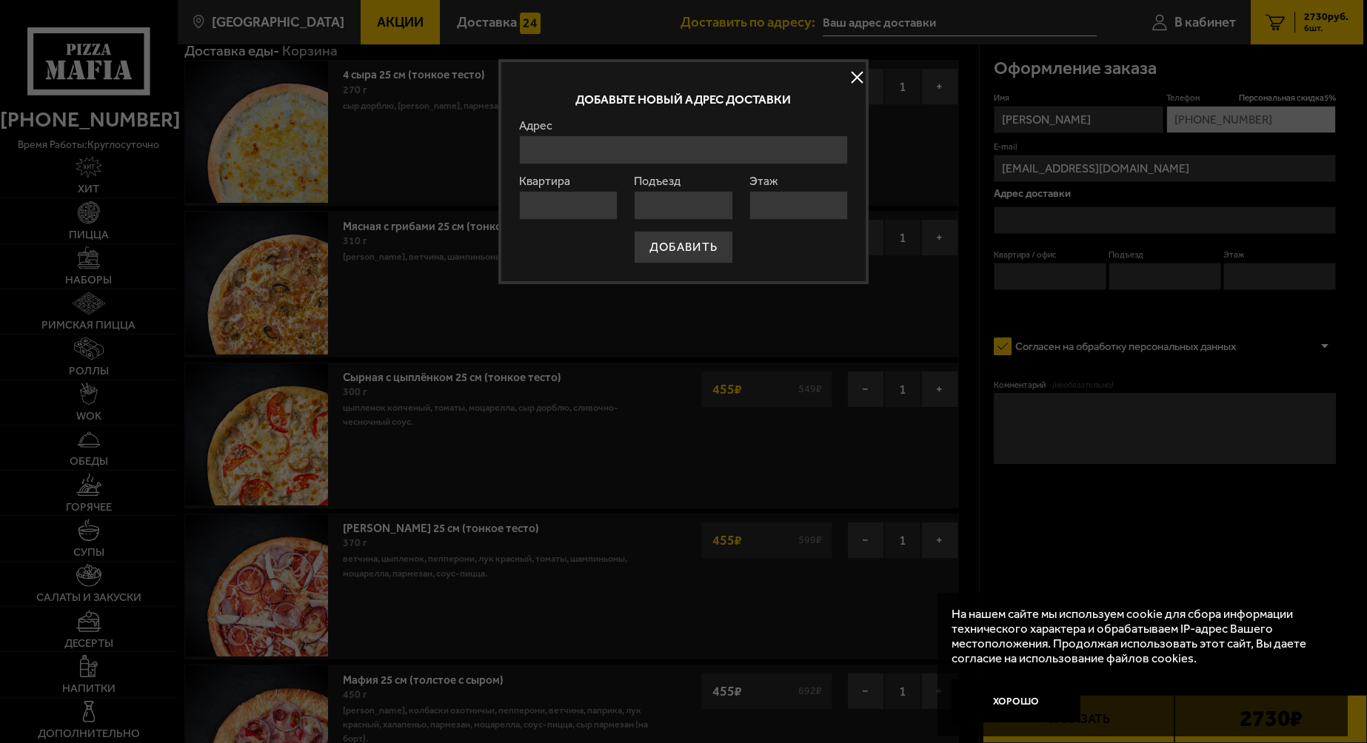
click at [545, 153] on input "Адрес" at bounding box center [683, 150] width 329 height 29
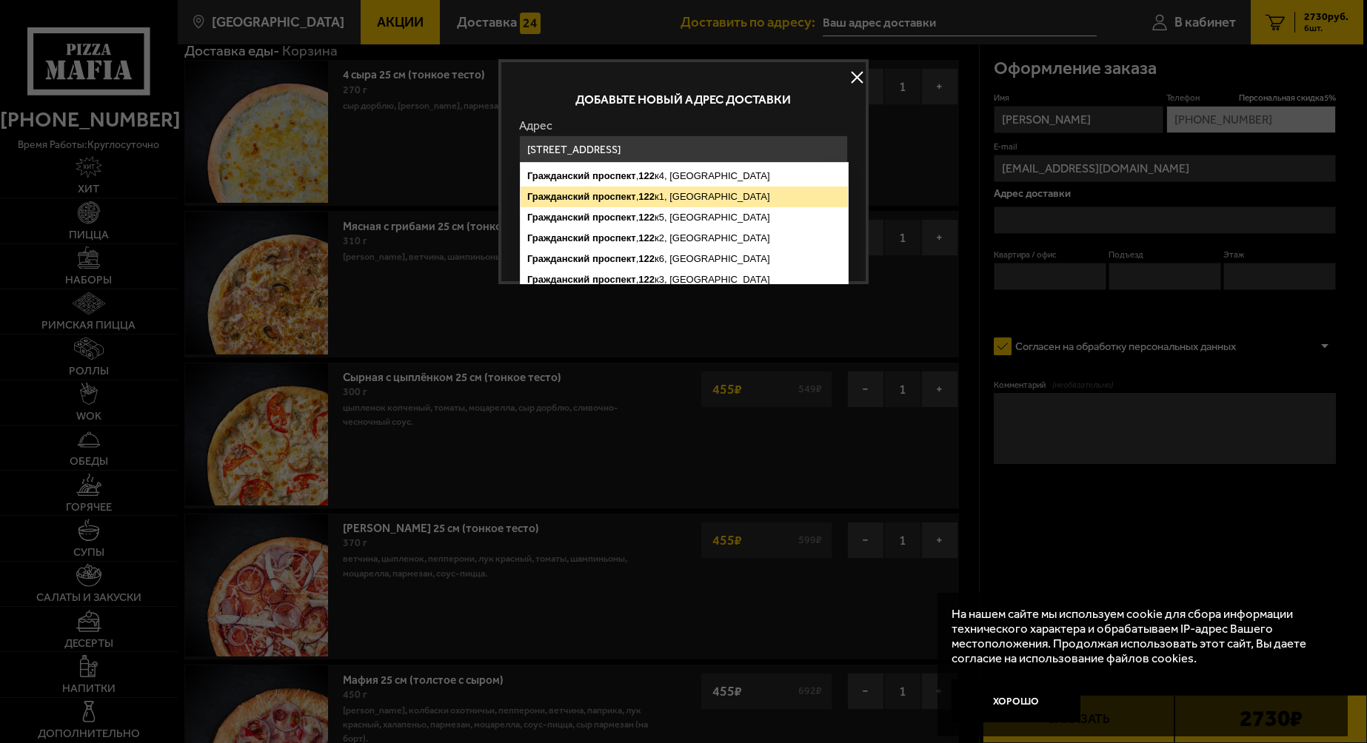
click at [616, 197] on ymaps "проспект" at bounding box center [614, 196] width 44 height 11
type input "[STREET_ADDRESS]"
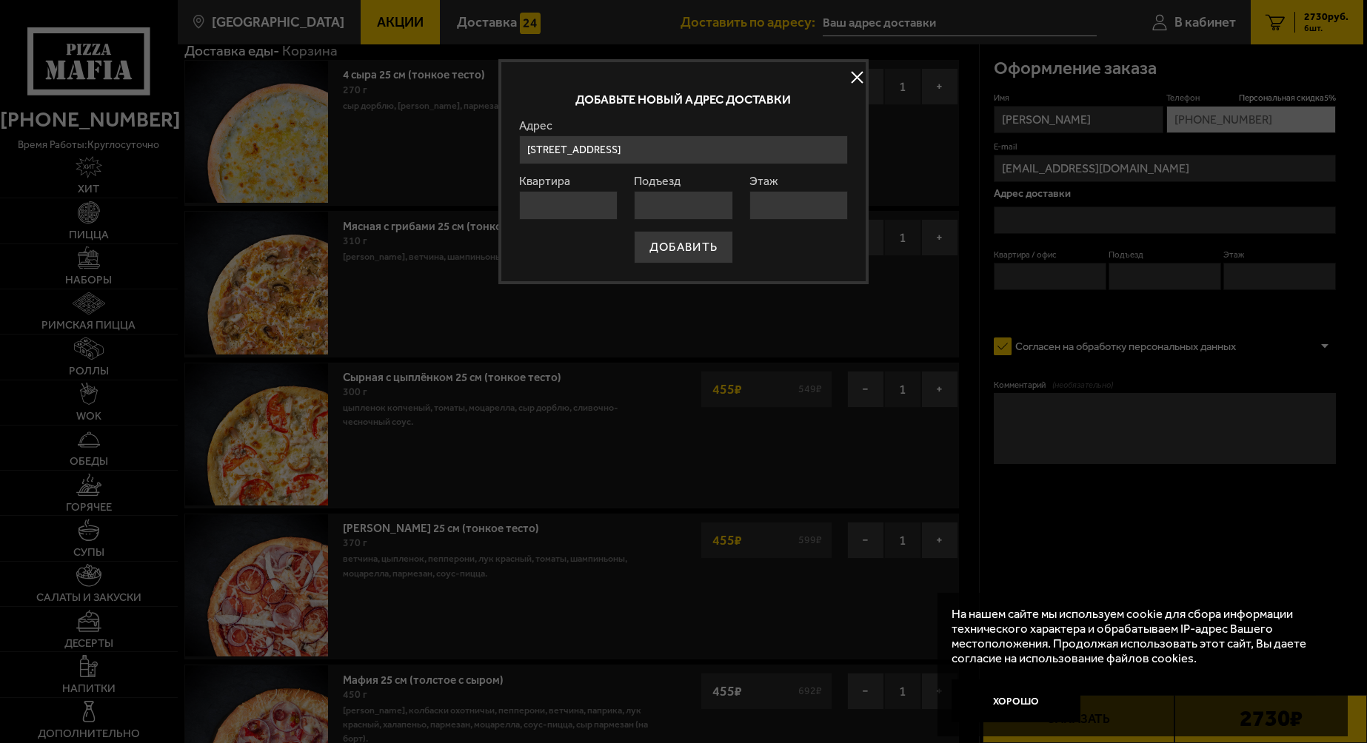
click at [558, 204] on input "Квартира" at bounding box center [568, 205] width 98 height 29
type input "8"
type input "1"
type input "2"
click at [678, 252] on button "ДОБАВИТЬ" at bounding box center [683, 247] width 99 height 33
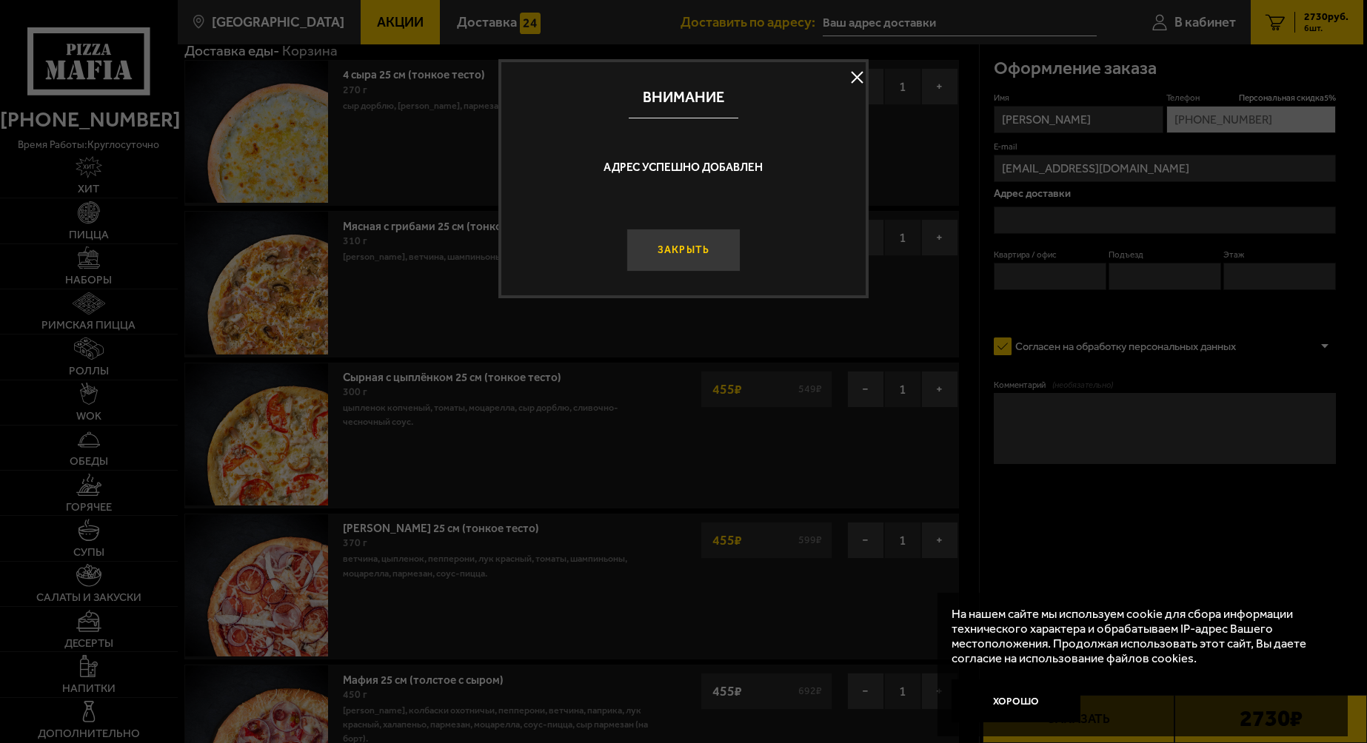
click at [692, 259] on button "Закрыть" at bounding box center [683, 250] width 114 height 43
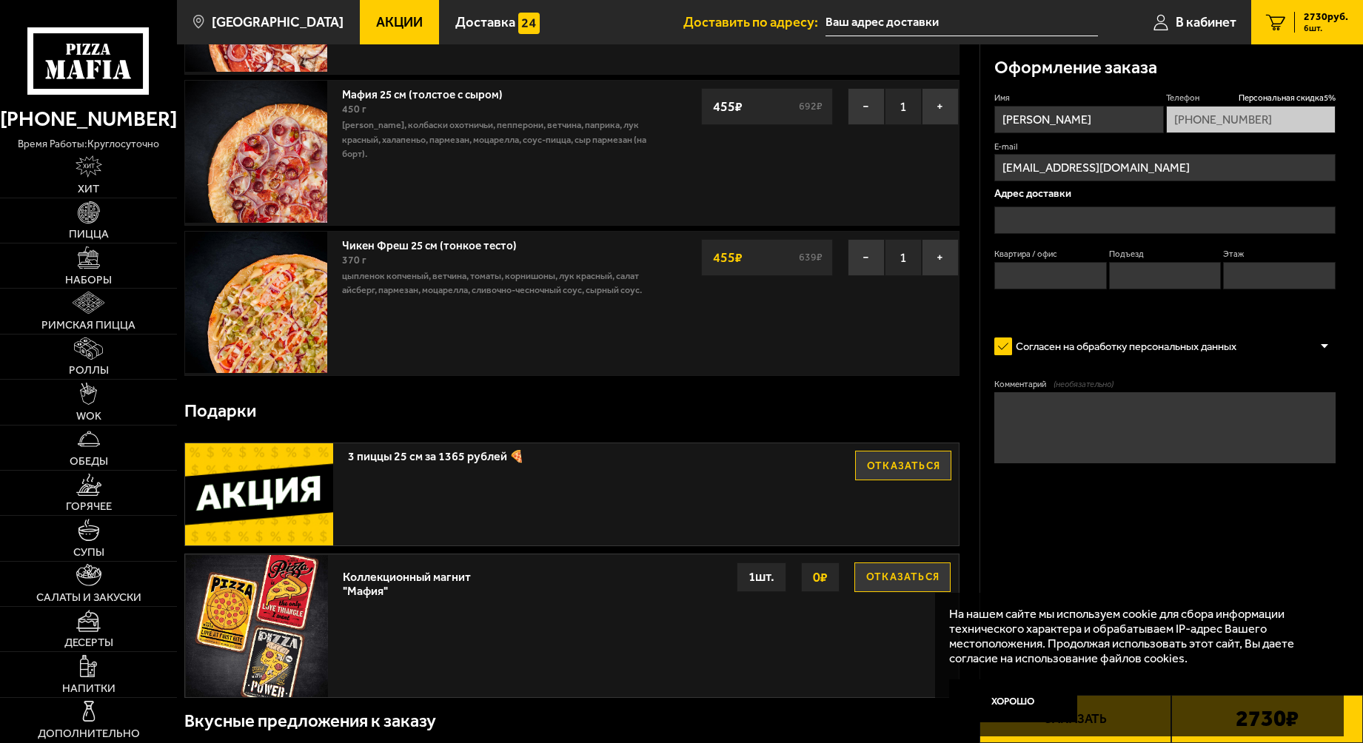
scroll to position [666, 0]
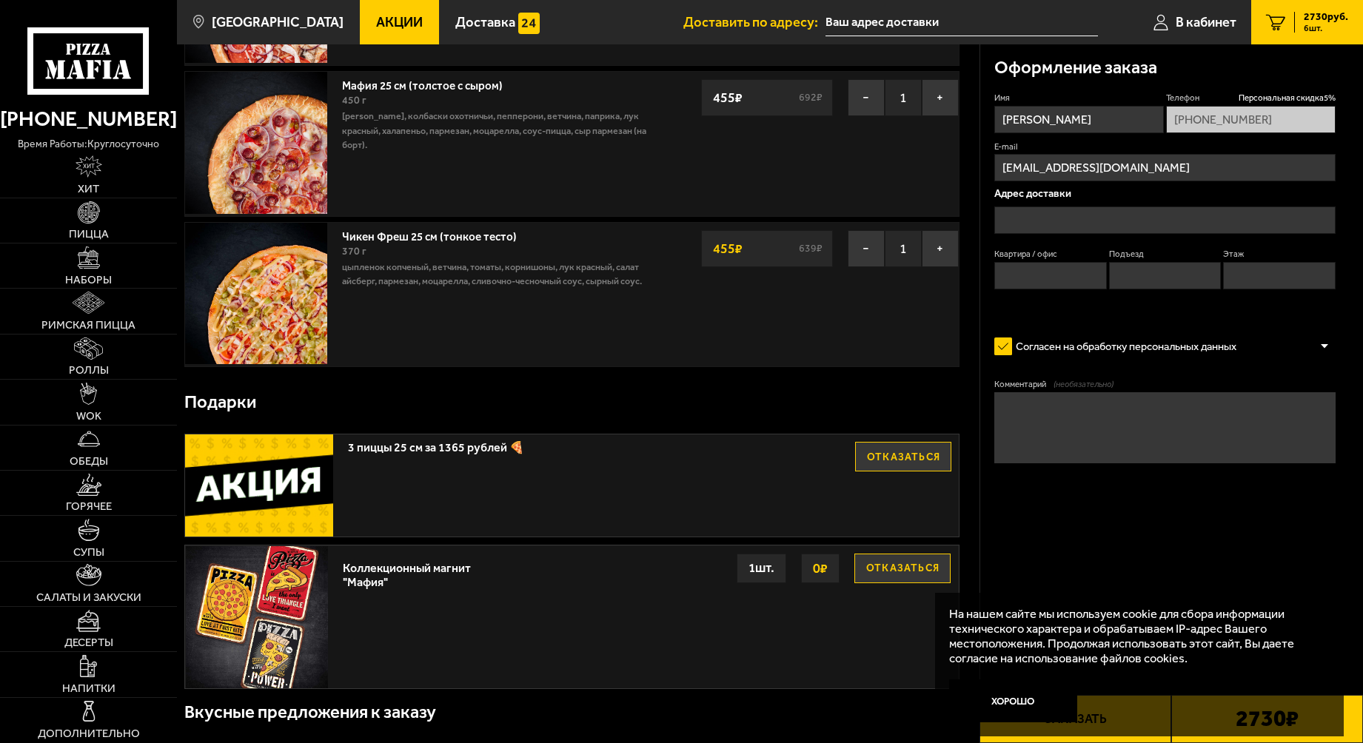
drag, startPoint x: 812, startPoint y: 464, endPoint x: 877, endPoint y: 462, distance: 65.9
click at [871, 462] on div "3 пиццы 25 см за 1365 рублей 🍕 Отказаться" at bounding box center [572, 486] width 774 height 102
click at [891, 462] on button "Отказаться" at bounding box center [903, 457] width 96 height 30
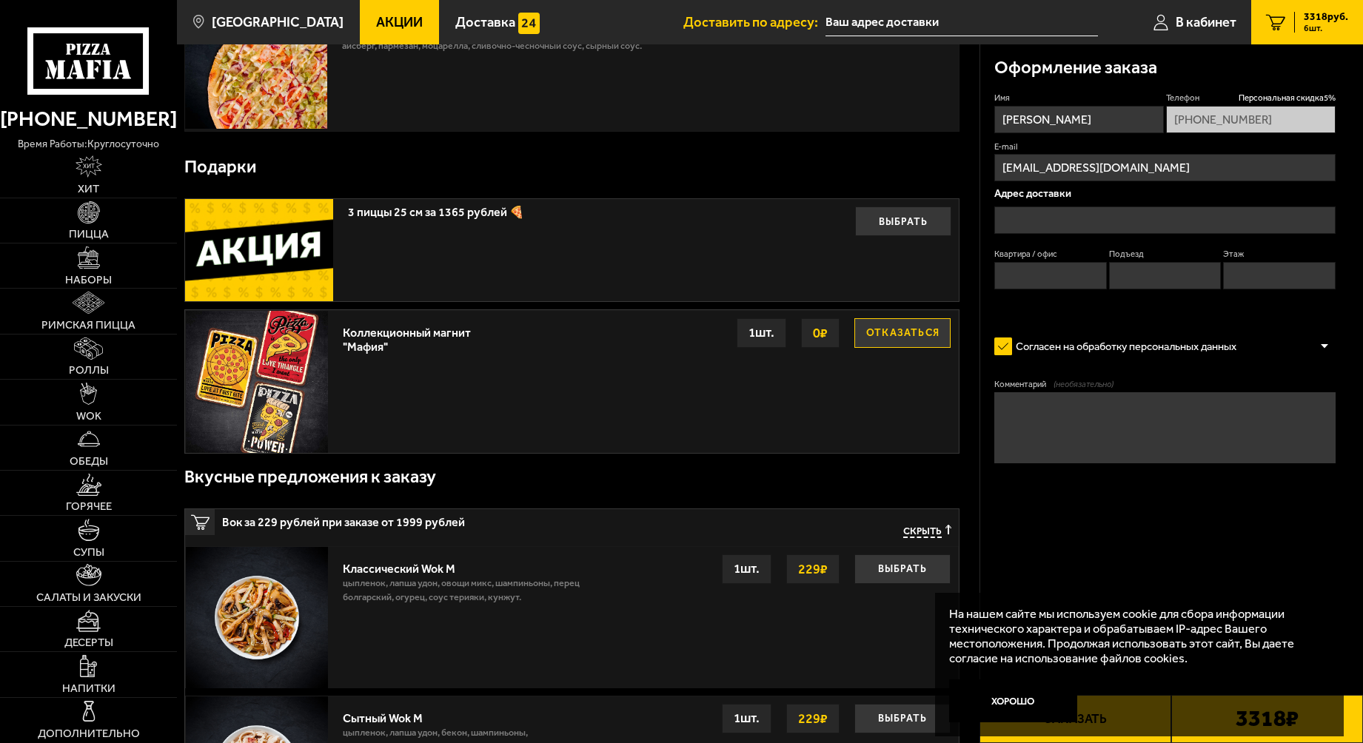
scroll to position [889, 0]
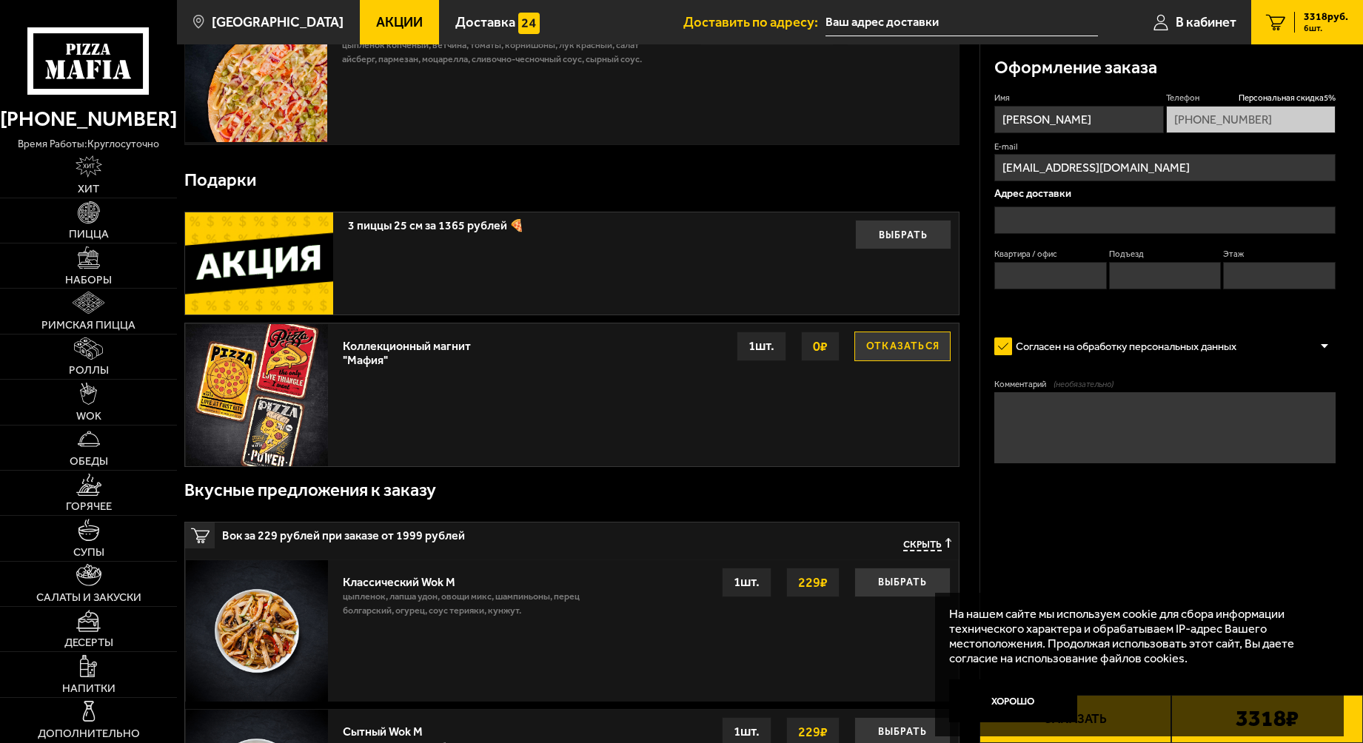
click at [1026, 222] on input "text" at bounding box center [1164, 220] width 341 height 27
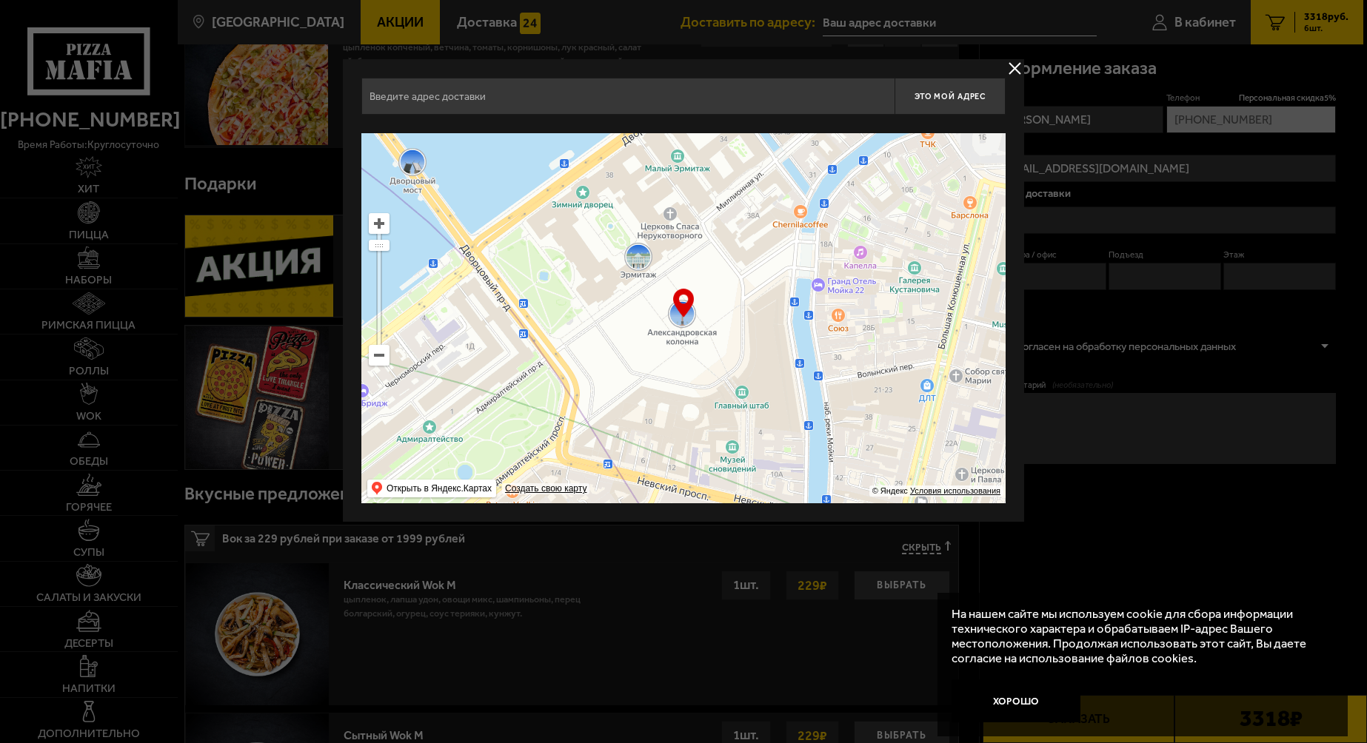
click at [477, 106] on input "text" at bounding box center [627, 96] width 533 height 37
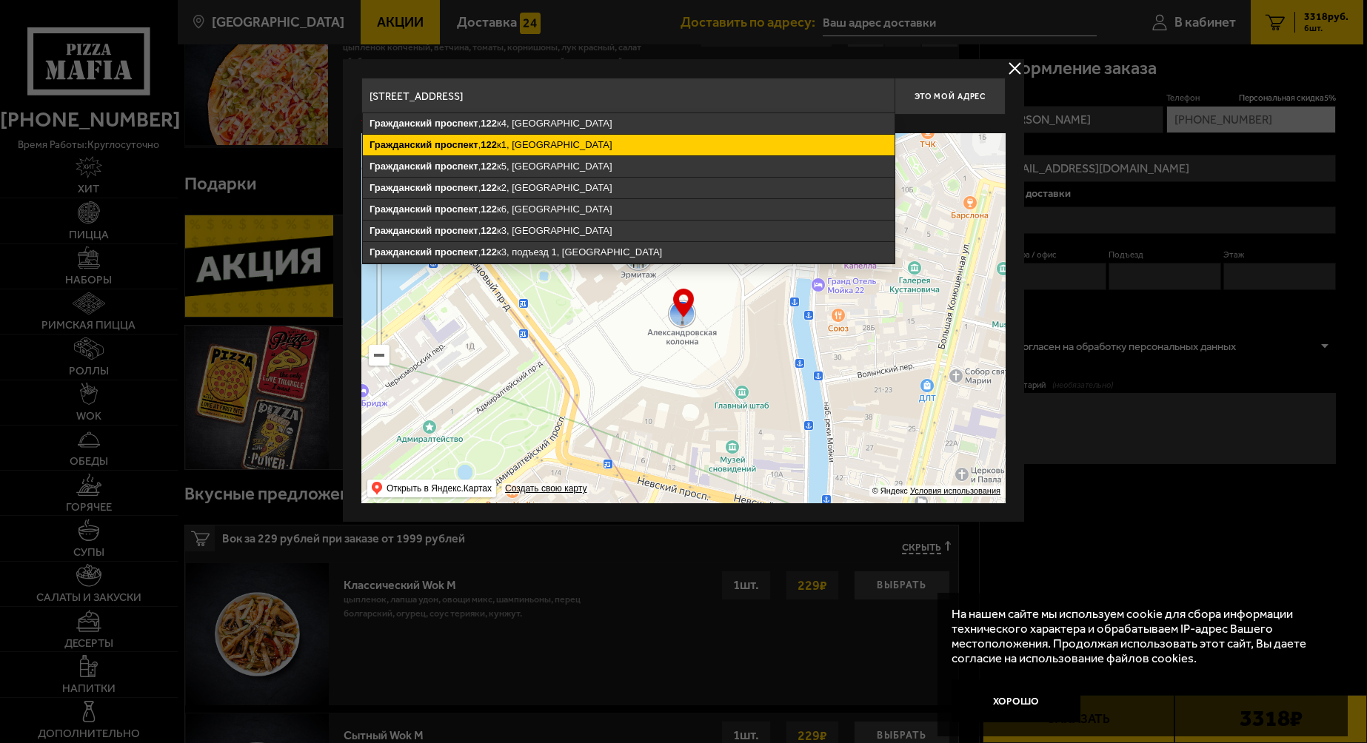
click at [483, 150] on ymaps "[STREET_ADDRESS]" at bounding box center [629, 145] width 532 height 21
type input "[STREET_ADDRESS]"
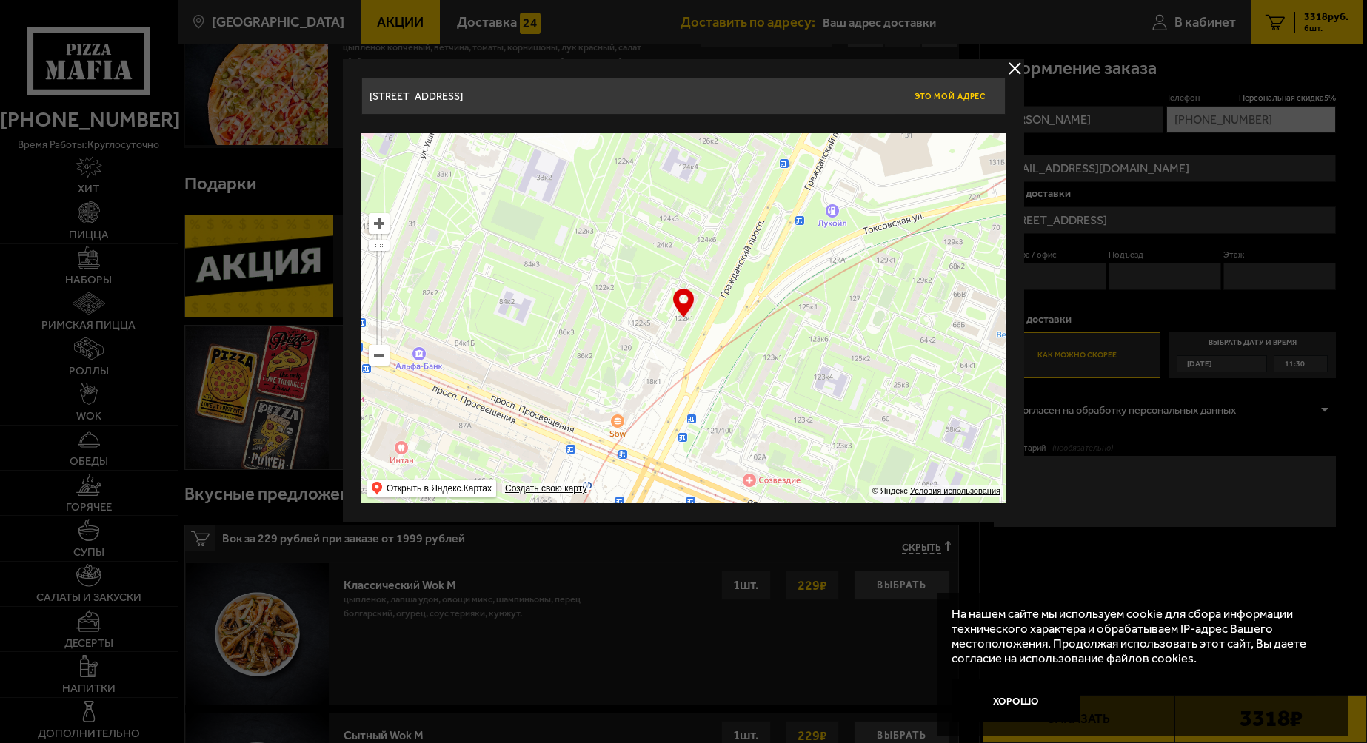
click at [961, 98] on span "Это мой адрес" at bounding box center [949, 97] width 71 height 10
type input "[STREET_ADDRESS]"
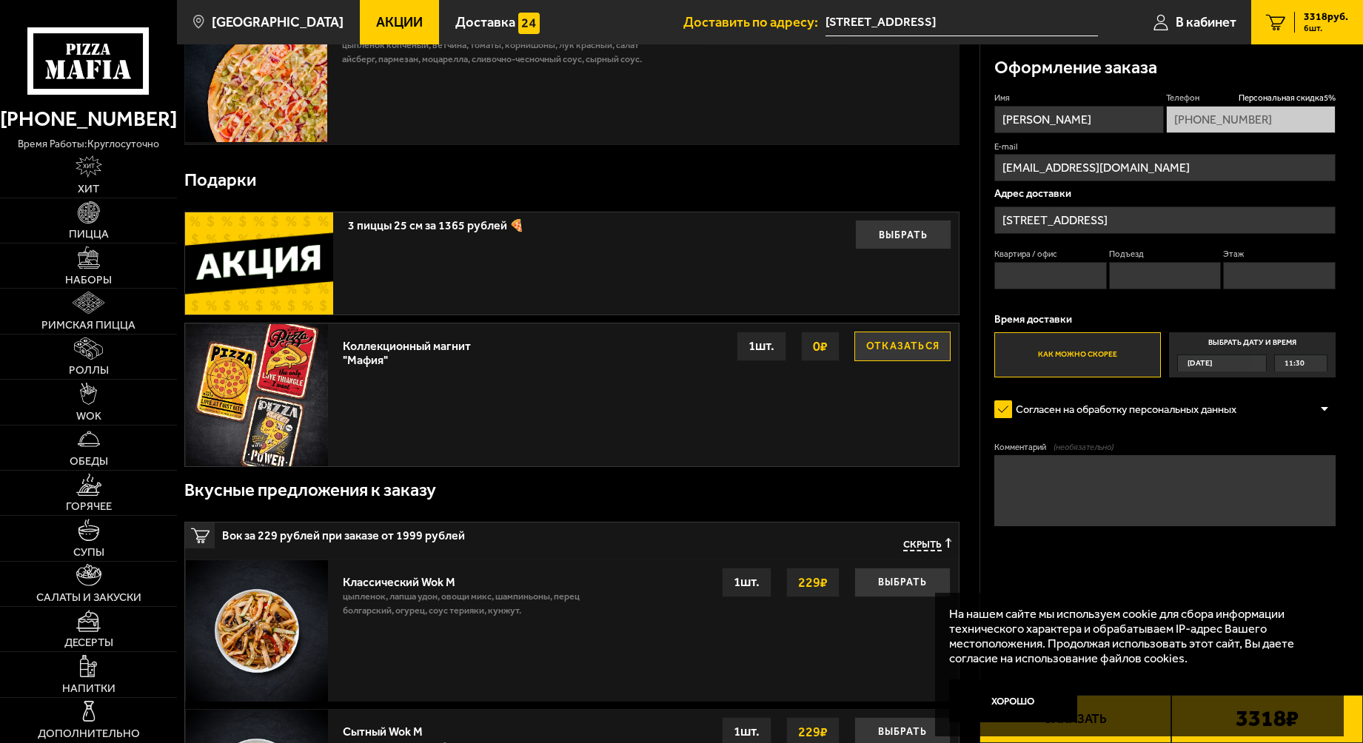
click at [1014, 275] on input "Квартира / офис" at bounding box center [1050, 275] width 112 height 27
type input "8"
type input "1"
type input "2"
click at [1201, 364] on span "[DATE]" at bounding box center [1200, 363] width 24 height 16
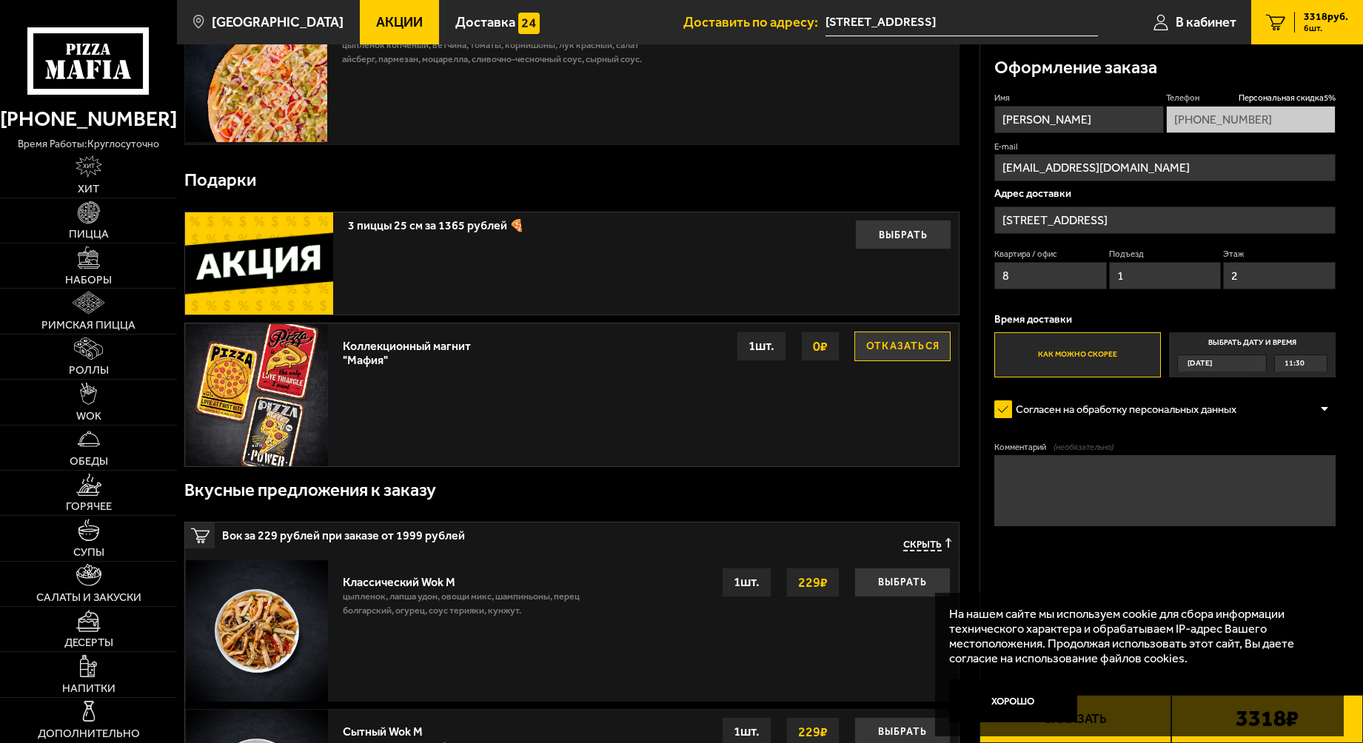
click at [0, 0] on input "Выбрать дату и время [DATE] 11:30" at bounding box center [0, 0] width 0 height 0
click at [1321, 363] on div "11:30" at bounding box center [1301, 363] width 52 height 16
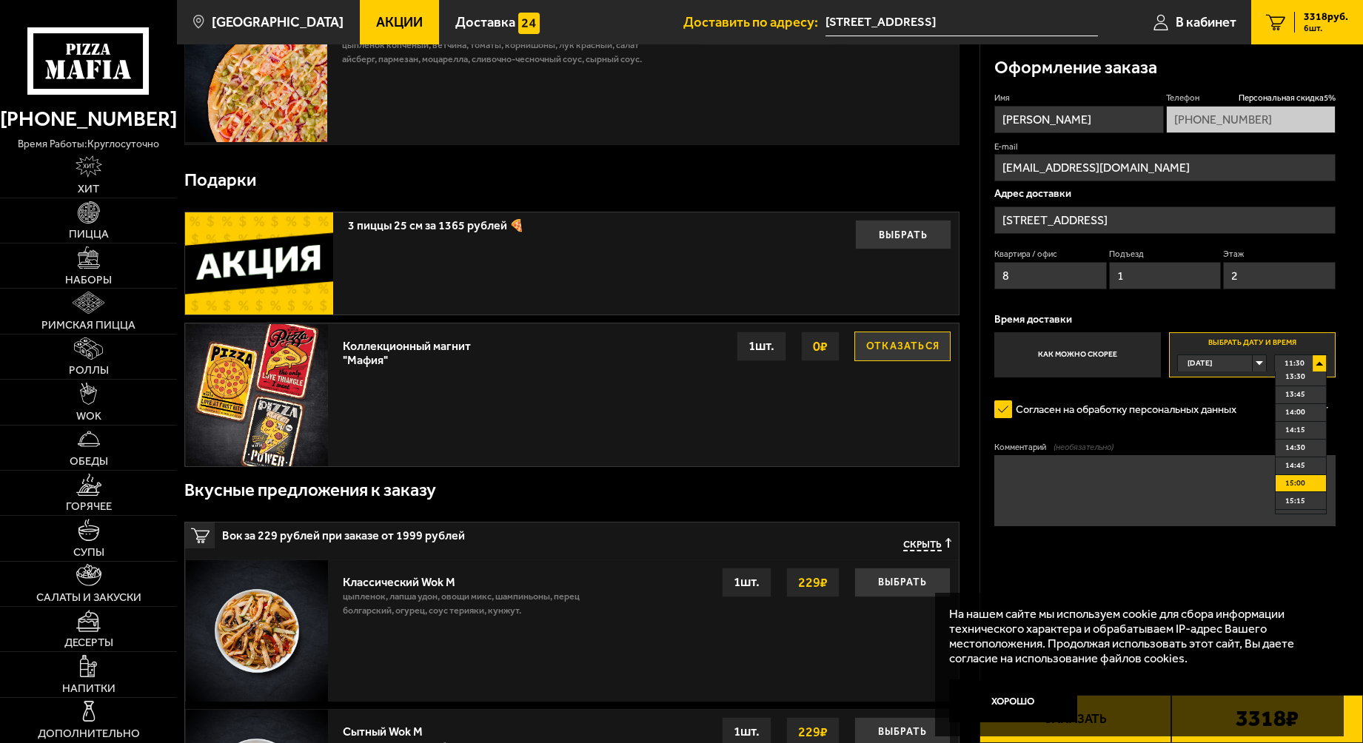
scroll to position [148, 0]
click at [1290, 483] on span "15:00" at bounding box center [1295, 480] width 20 height 16
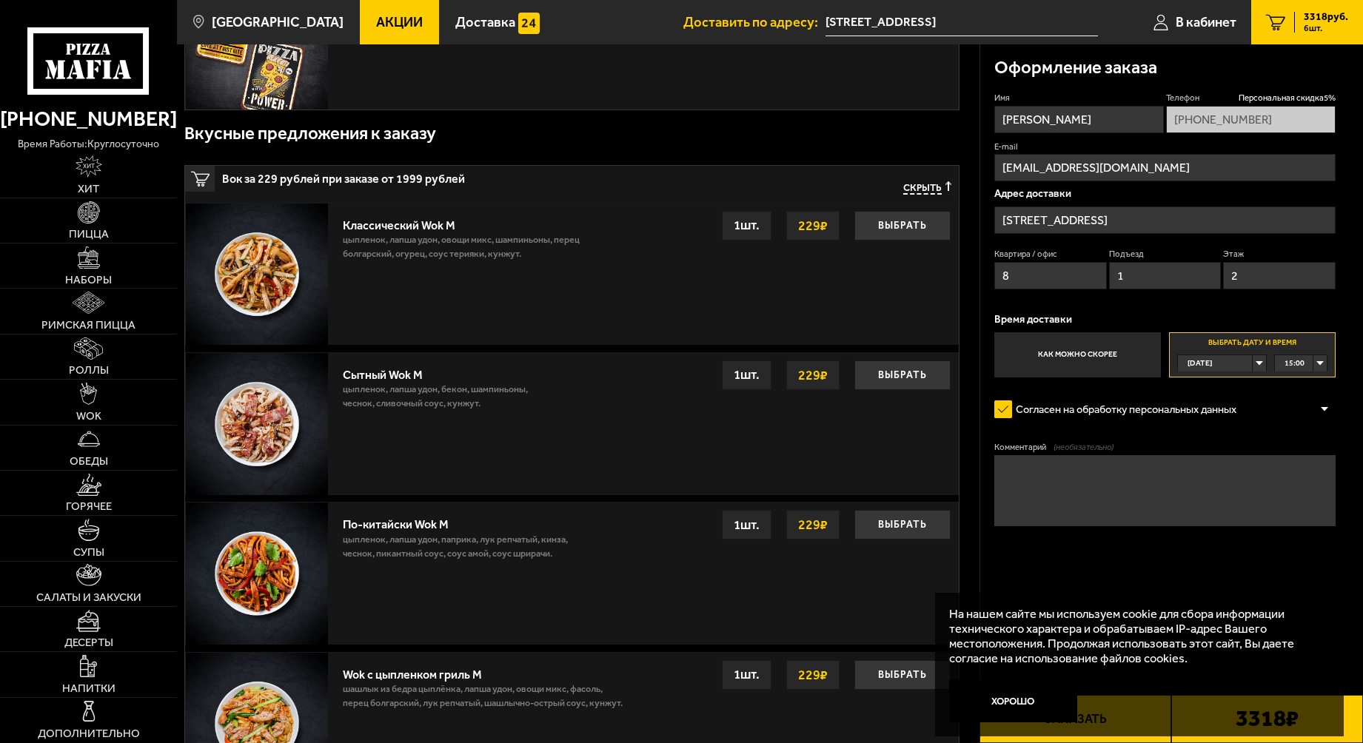
scroll to position [1259, 0]
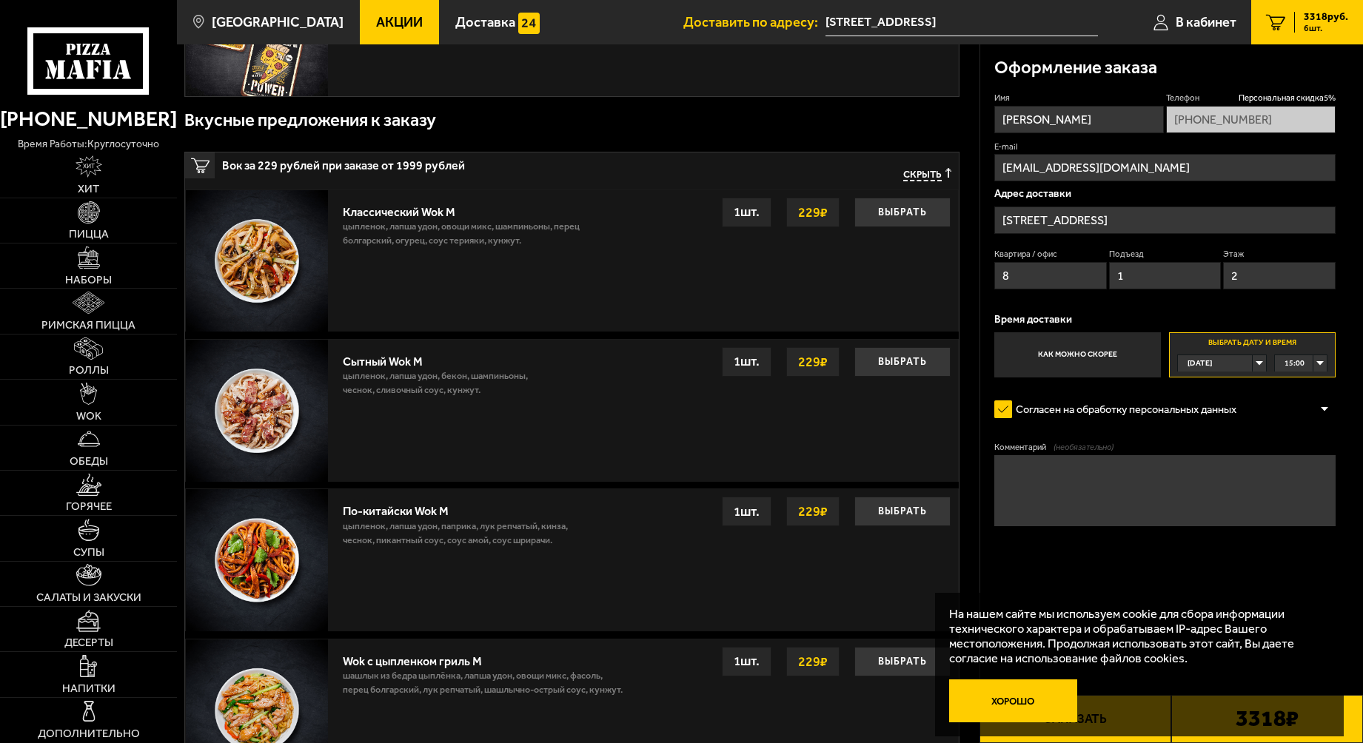
click at [1031, 692] on button "Хорошо" at bounding box center [1013, 701] width 128 height 43
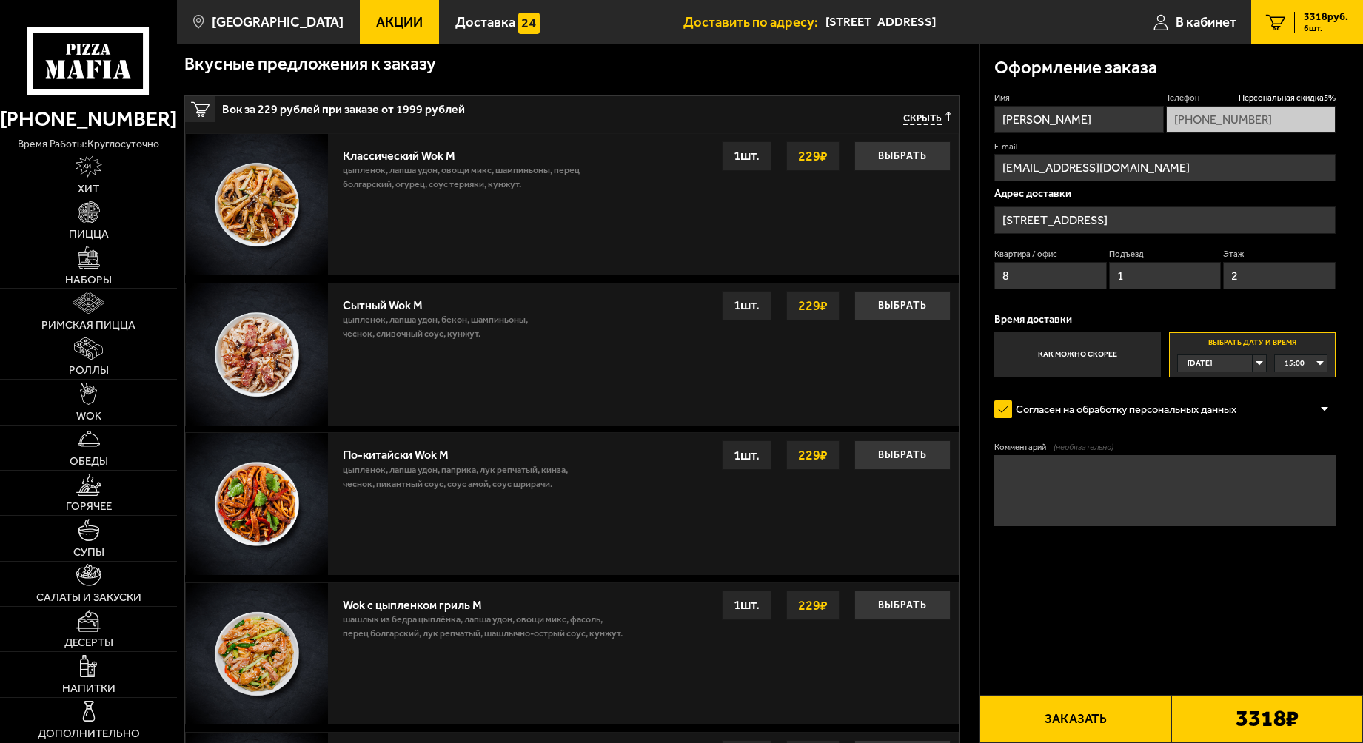
scroll to position [1333, 0]
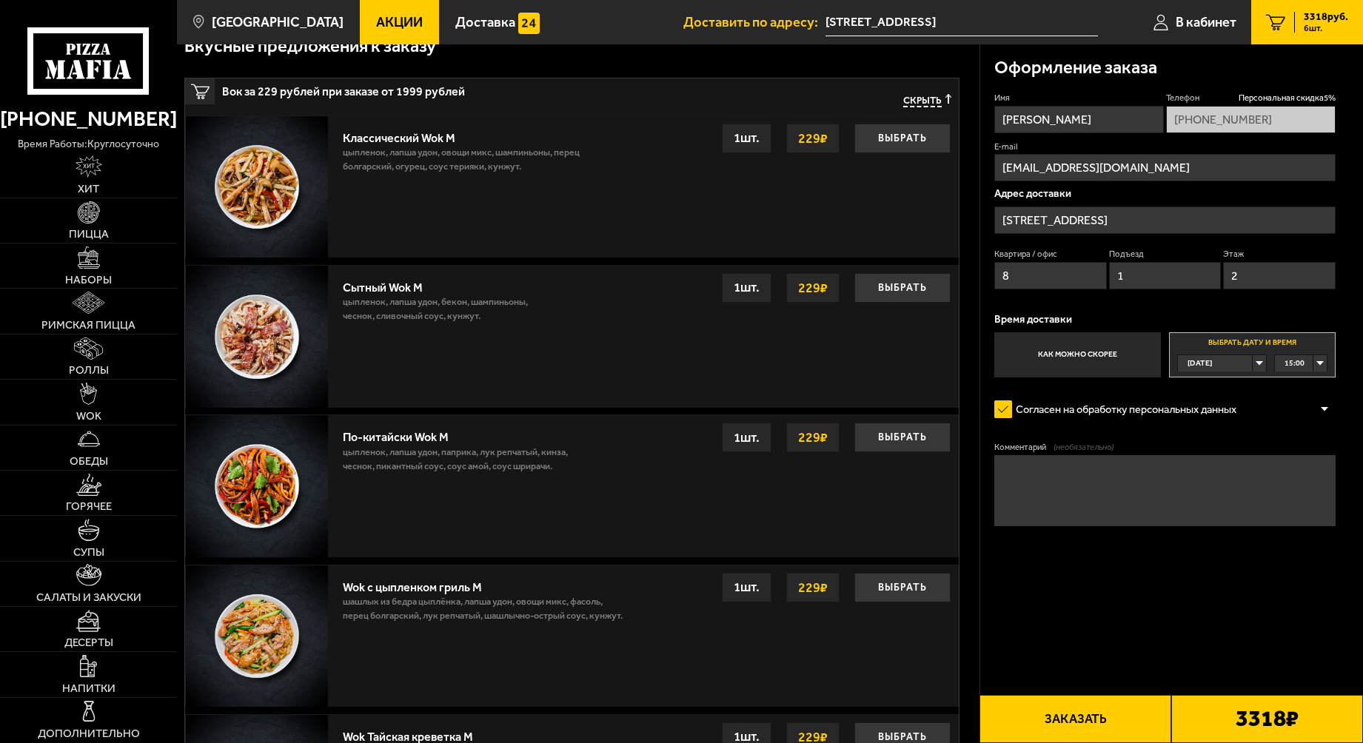
click at [1055, 719] on button "Заказать" at bounding box center [1076, 719] width 192 height 48
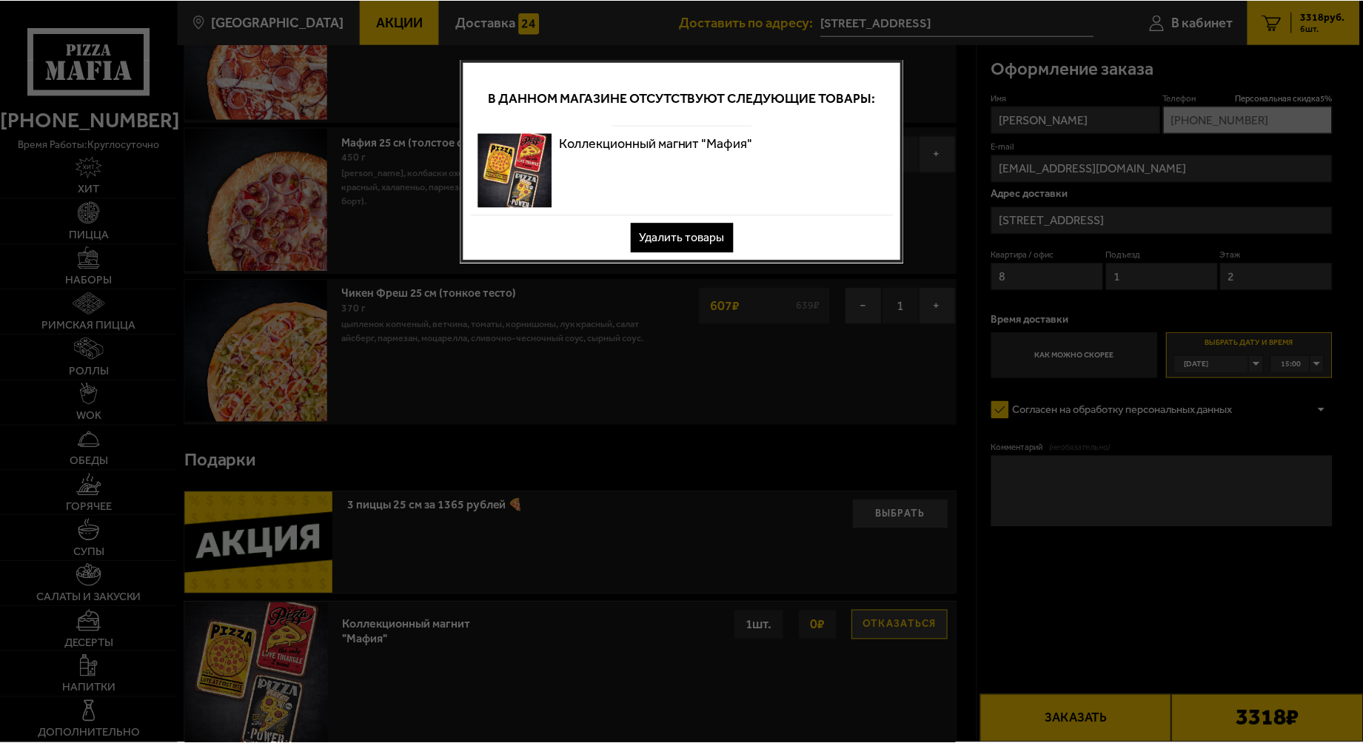
scroll to position [0, 0]
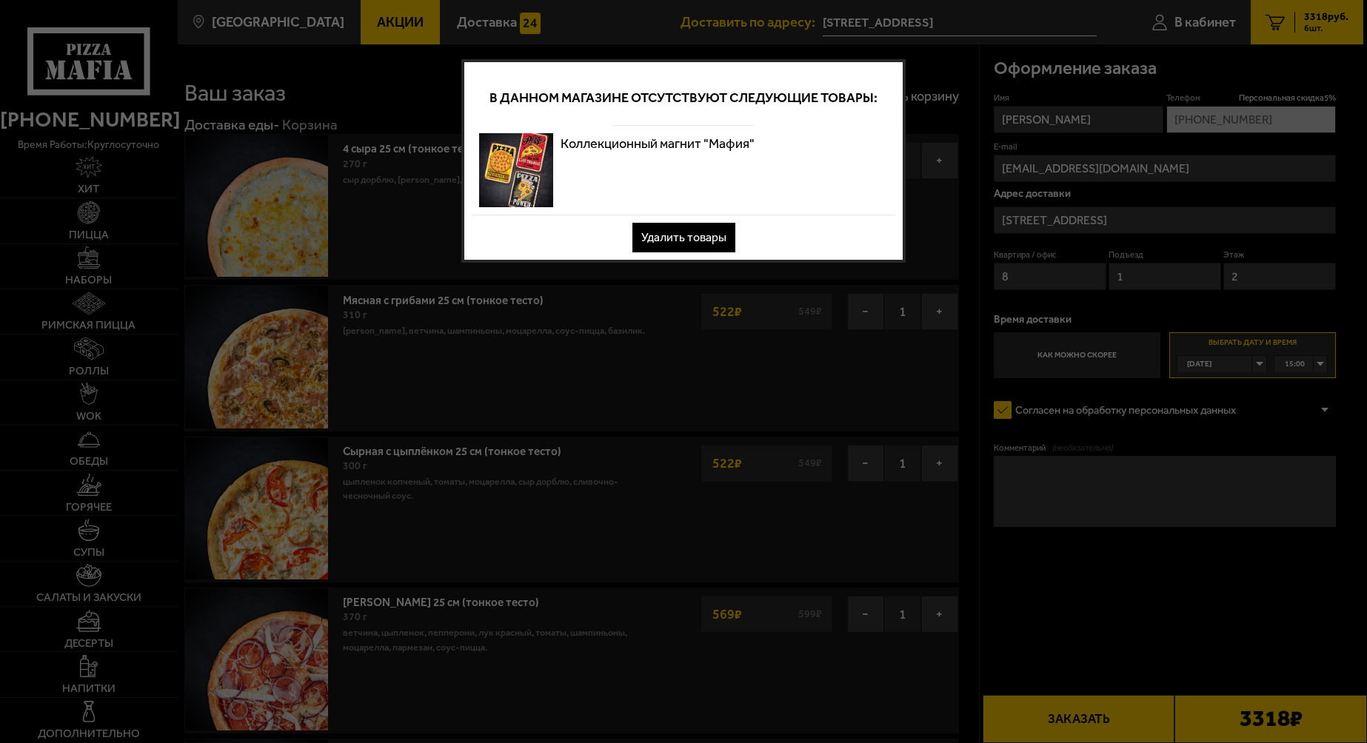
click at [695, 235] on button "Удалить товары" at bounding box center [683, 238] width 103 height 30
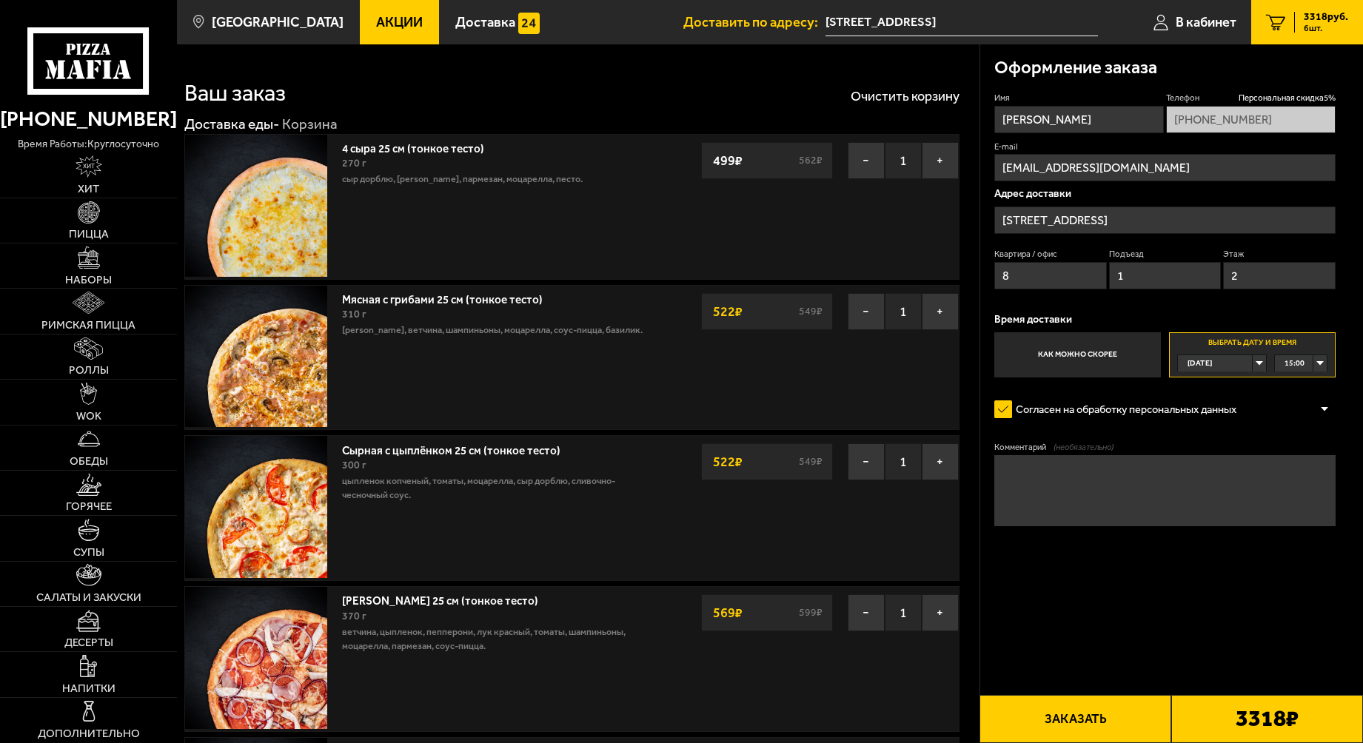
click at [1040, 718] on button "Заказать" at bounding box center [1076, 719] width 192 height 48
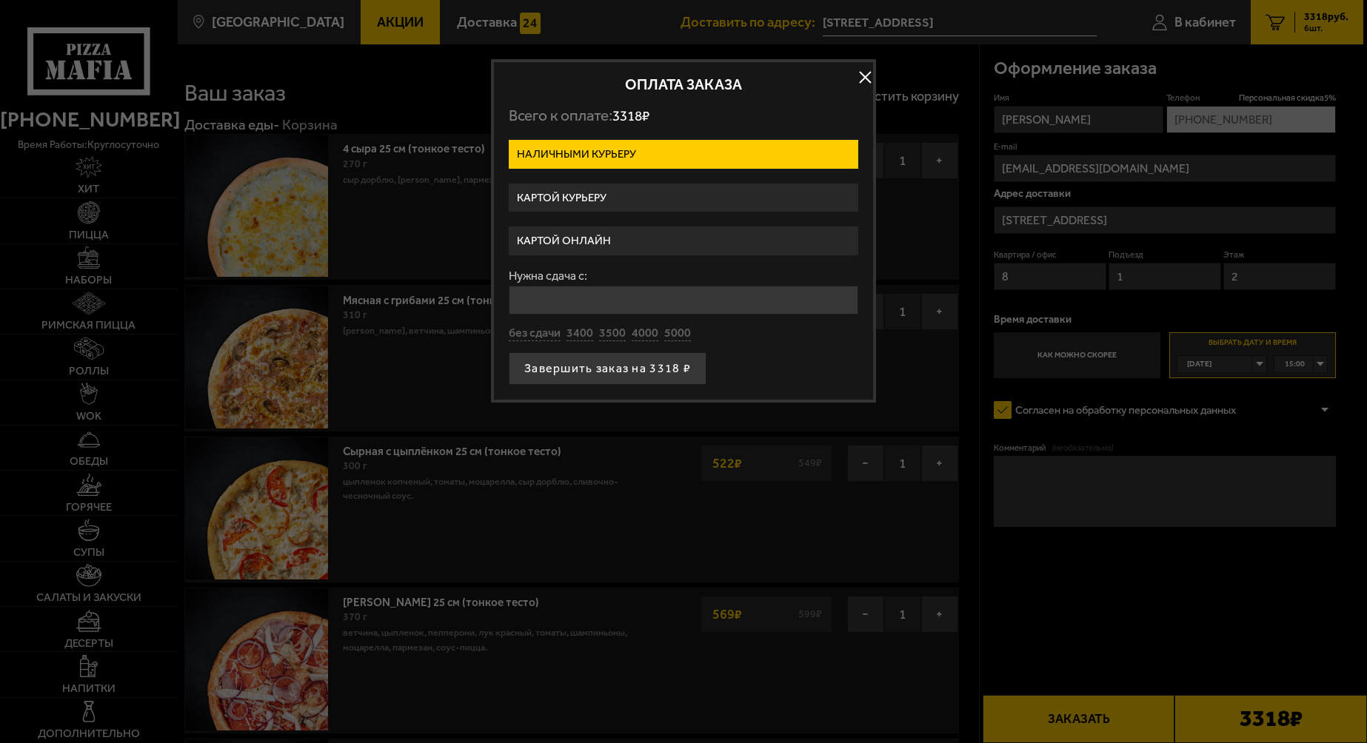
click at [595, 200] on label "Картой курьеру" at bounding box center [683, 198] width 349 height 29
click at [0, 0] on input "Картой курьеру" at bounding box center [0, 0] width 0 height 0
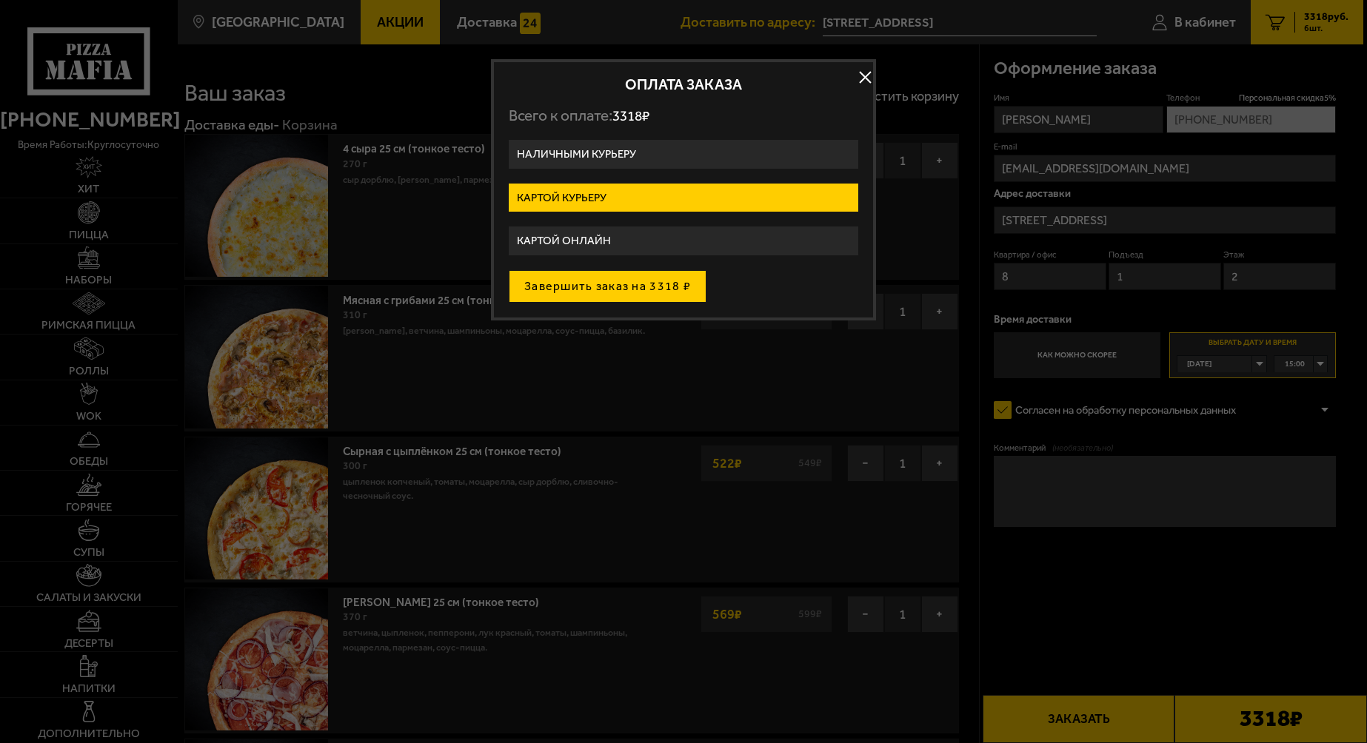
click at [625, 281] on button "Завершить заказ на 3318 ₽" at bounding box center [608, 286] width 198 height 33
